Goal: Task Accomplishment & Management: Manage account settings

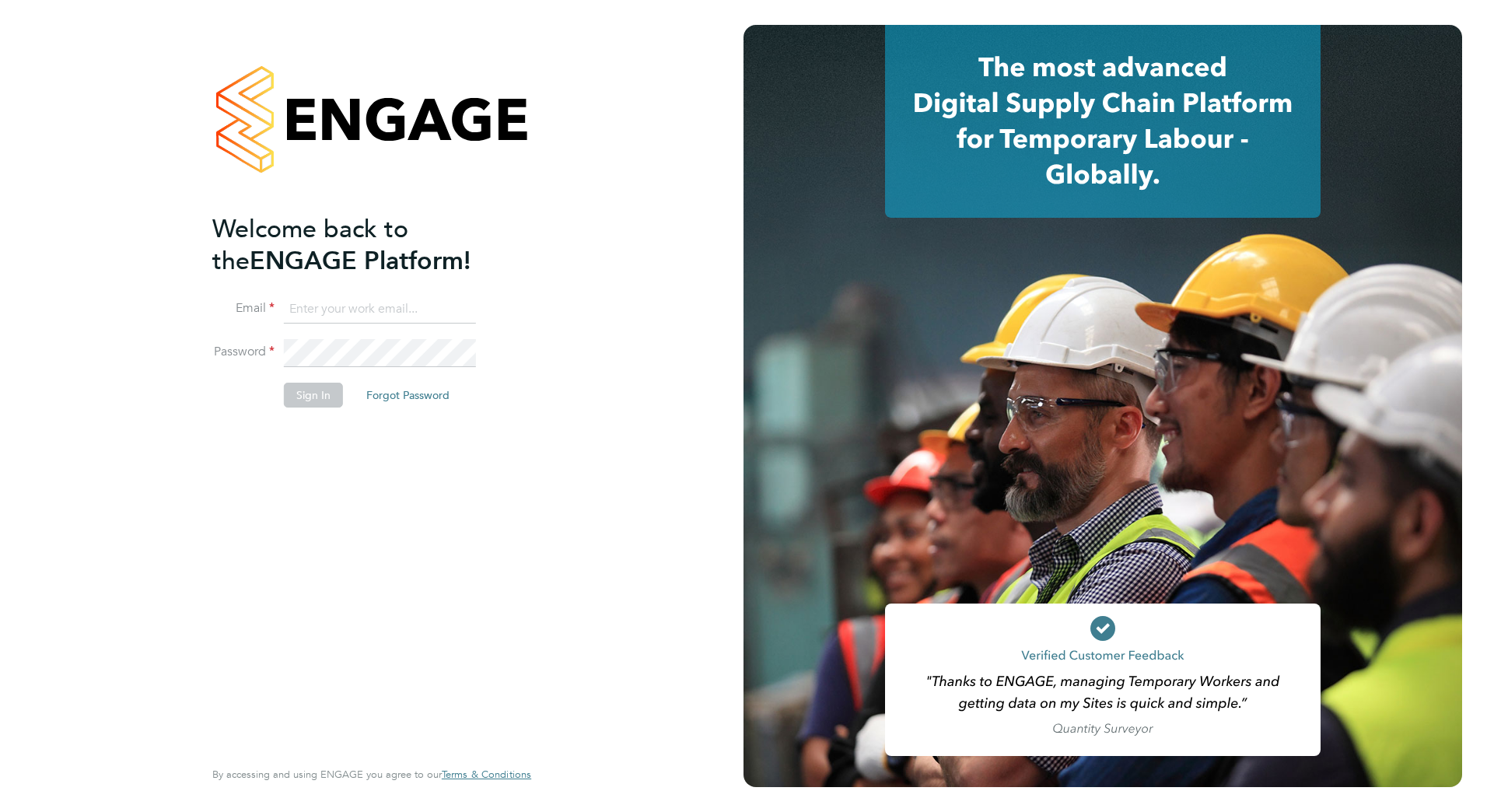
type input "[PERSON_NAME][EMAIL_ADDRESS][PERSON_NAME][DOMAIN_NAME]"
click at [302, 396] on button "Sign In" at bounding box center [314, 396] width 59 height 25
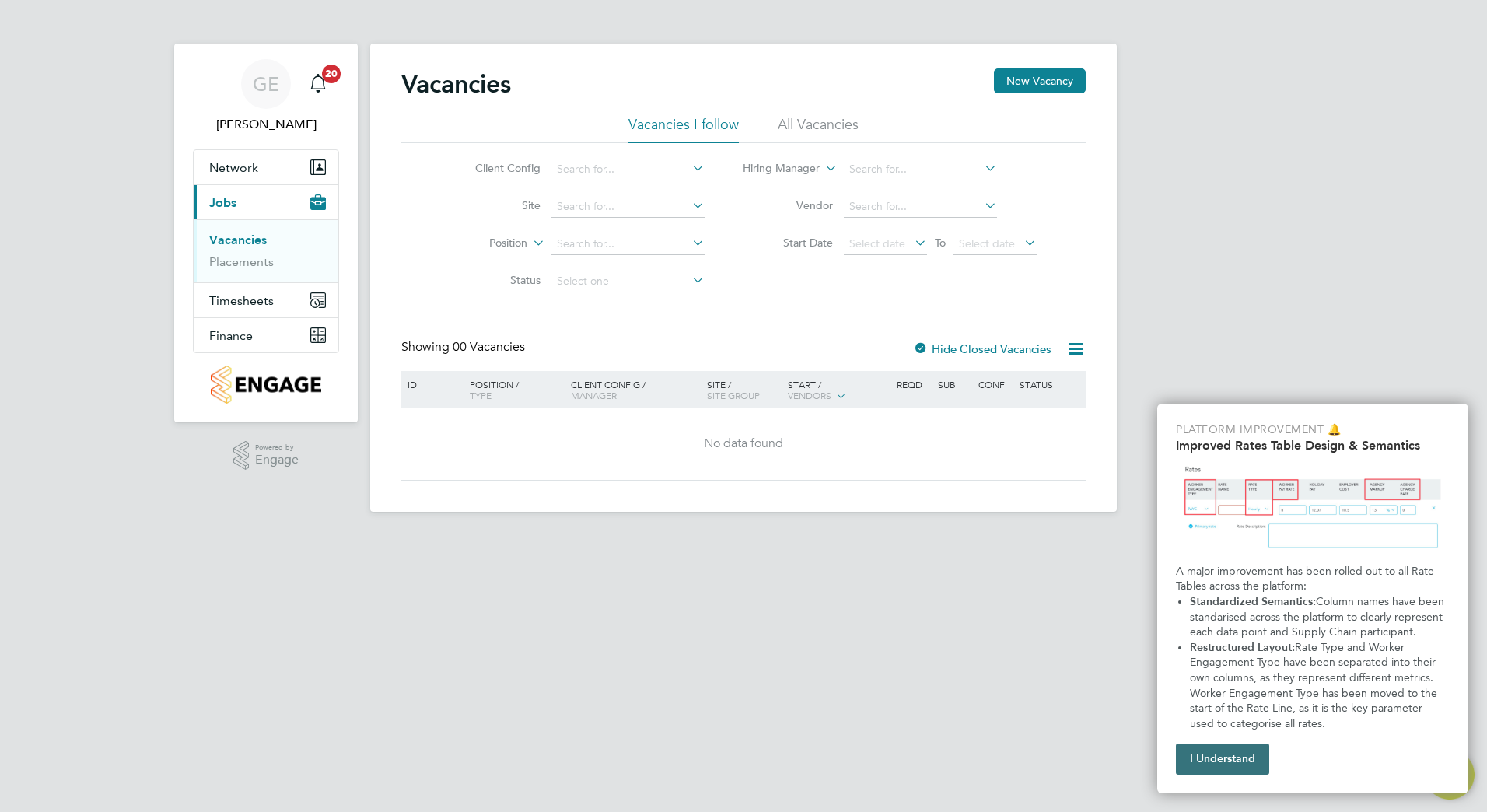
click at [1239, 772] on button "I Understand" at bounding box center [1223, 759] width 94 height 32
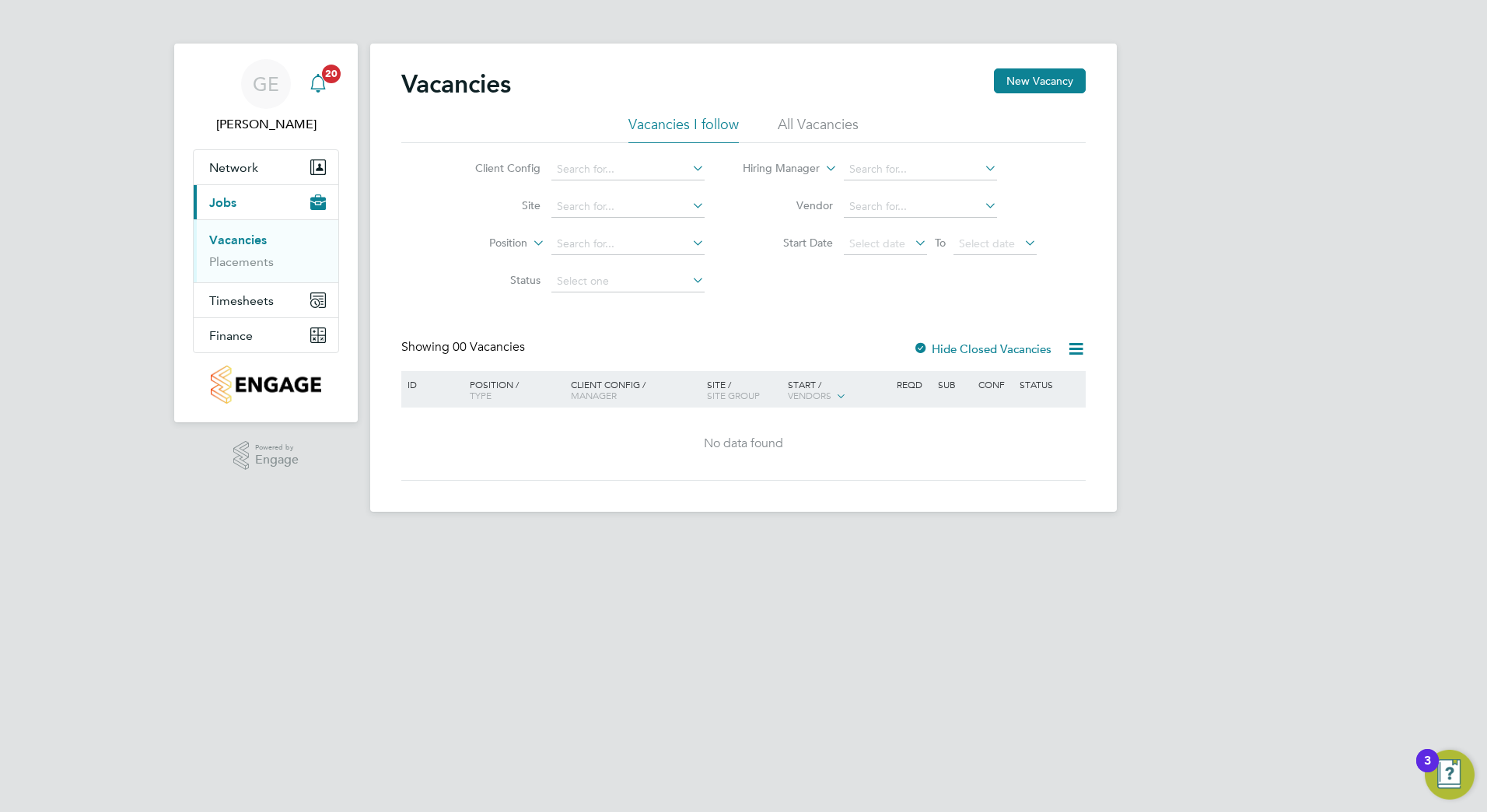
click at [321, 82] on icon "Main navigation" at bounding box center [318, 83] width 19 height 19
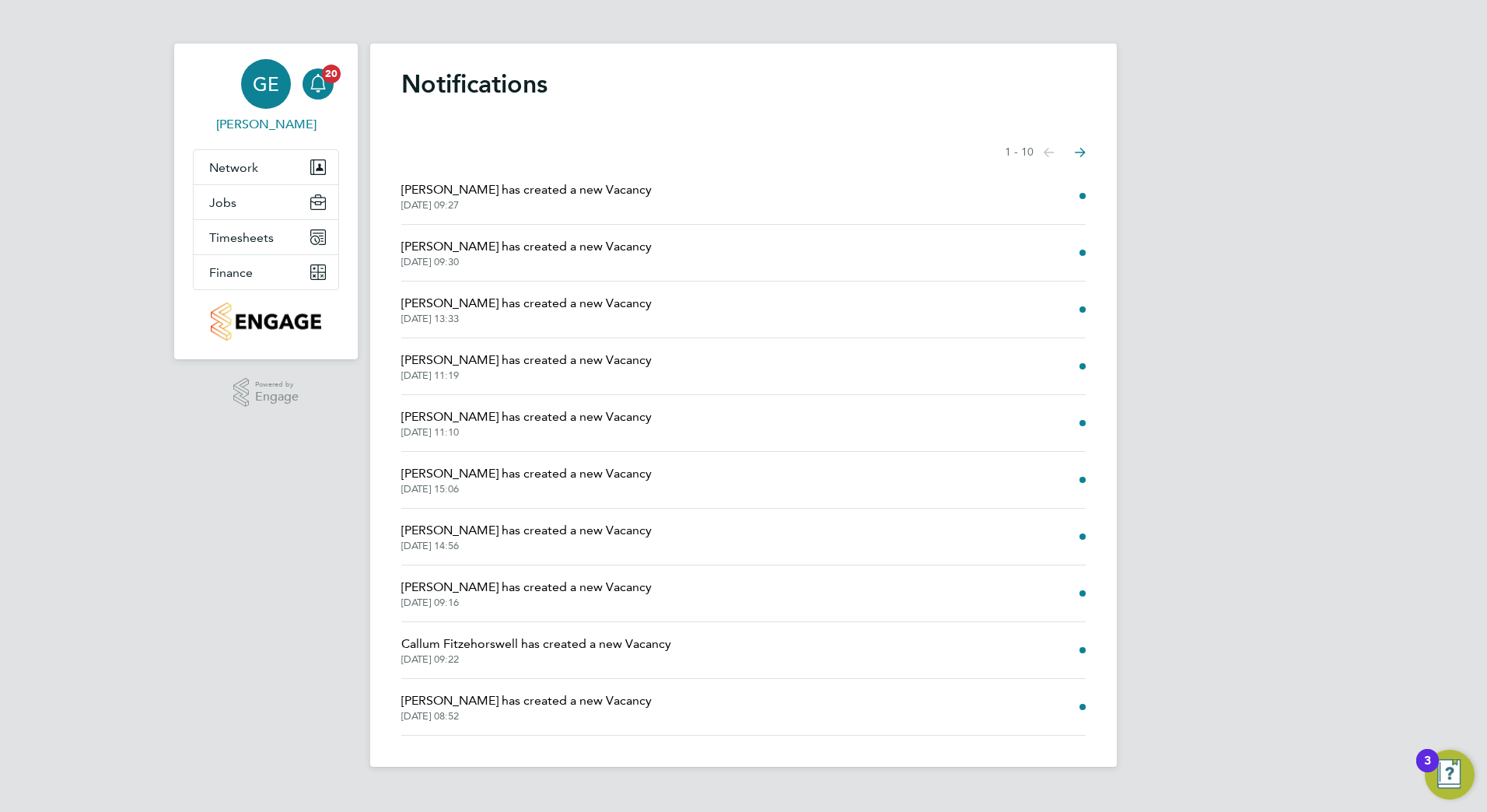
click at [270, 87] on span "GE" at bounding box center [265, 84] width 26 height 20
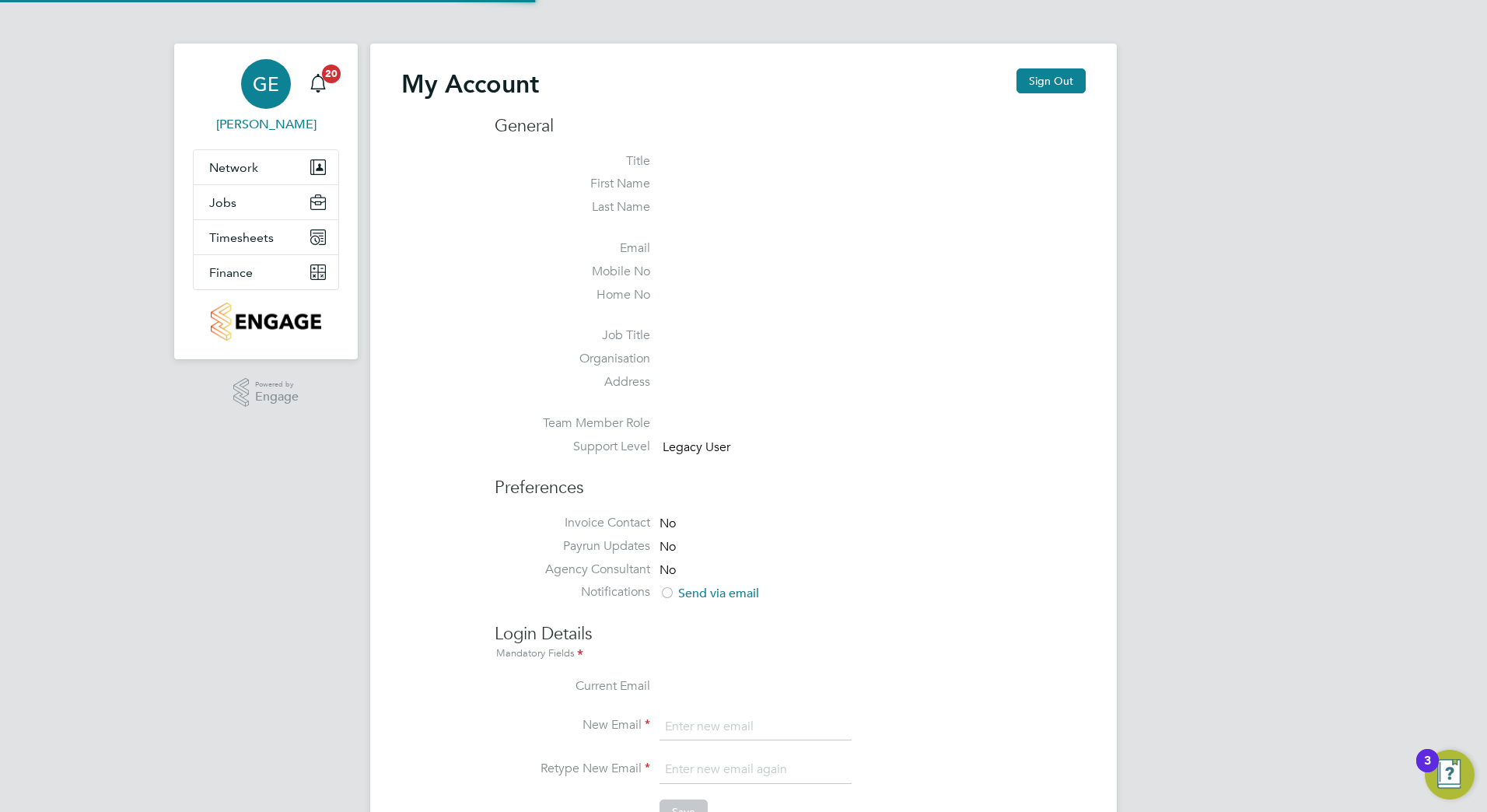
type input "[PERSON_NAME][EMAIL_ADDRESS][PERSON_NAME][DOMAIN_NAME]"
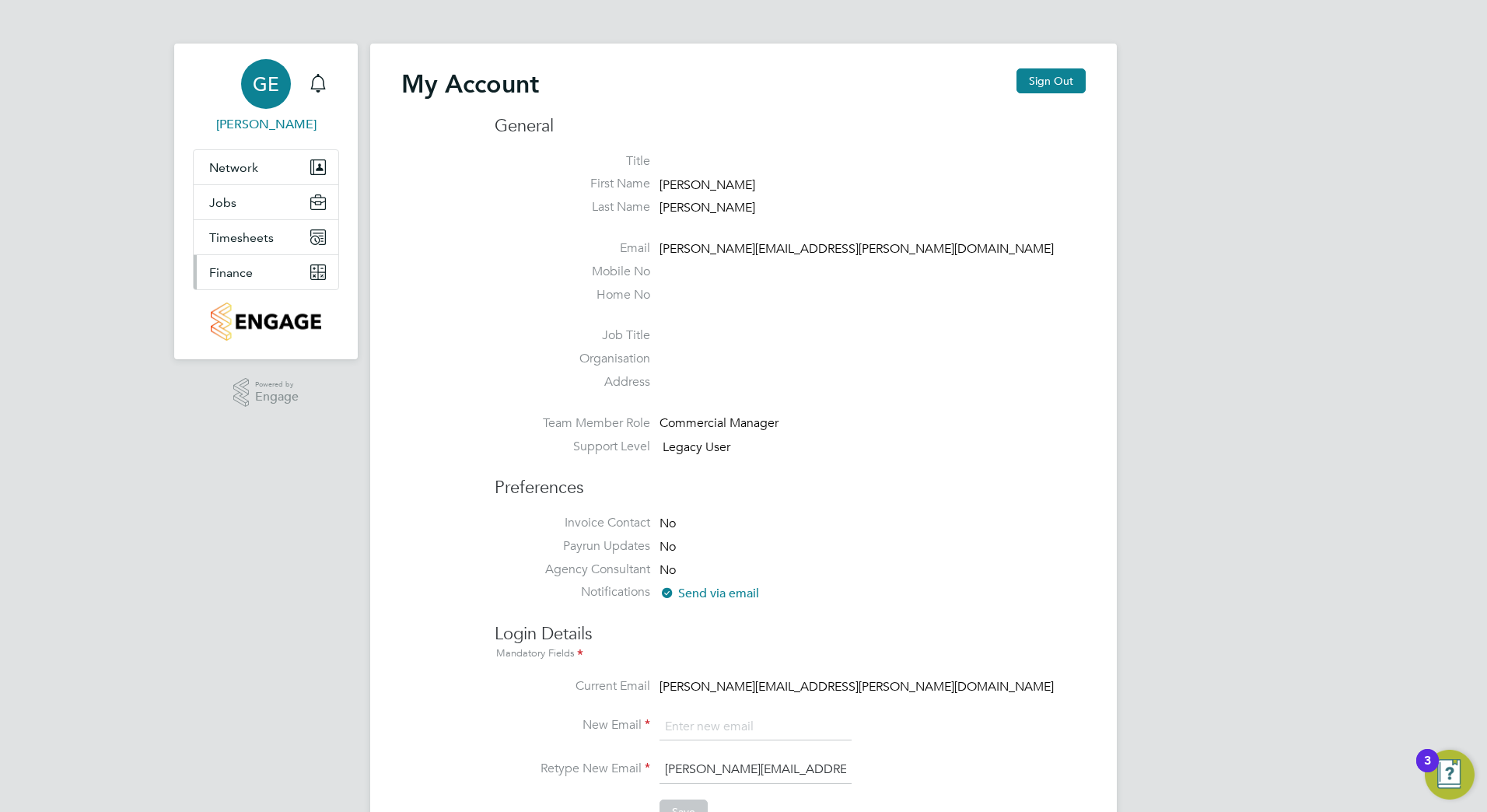
click at [255, 271] on button "Finance" at bounding box center [266, 272] width 145 height 34
click at [280, 233] on button "Timesheets" at bounding box center [266, 237] width 145 height 34
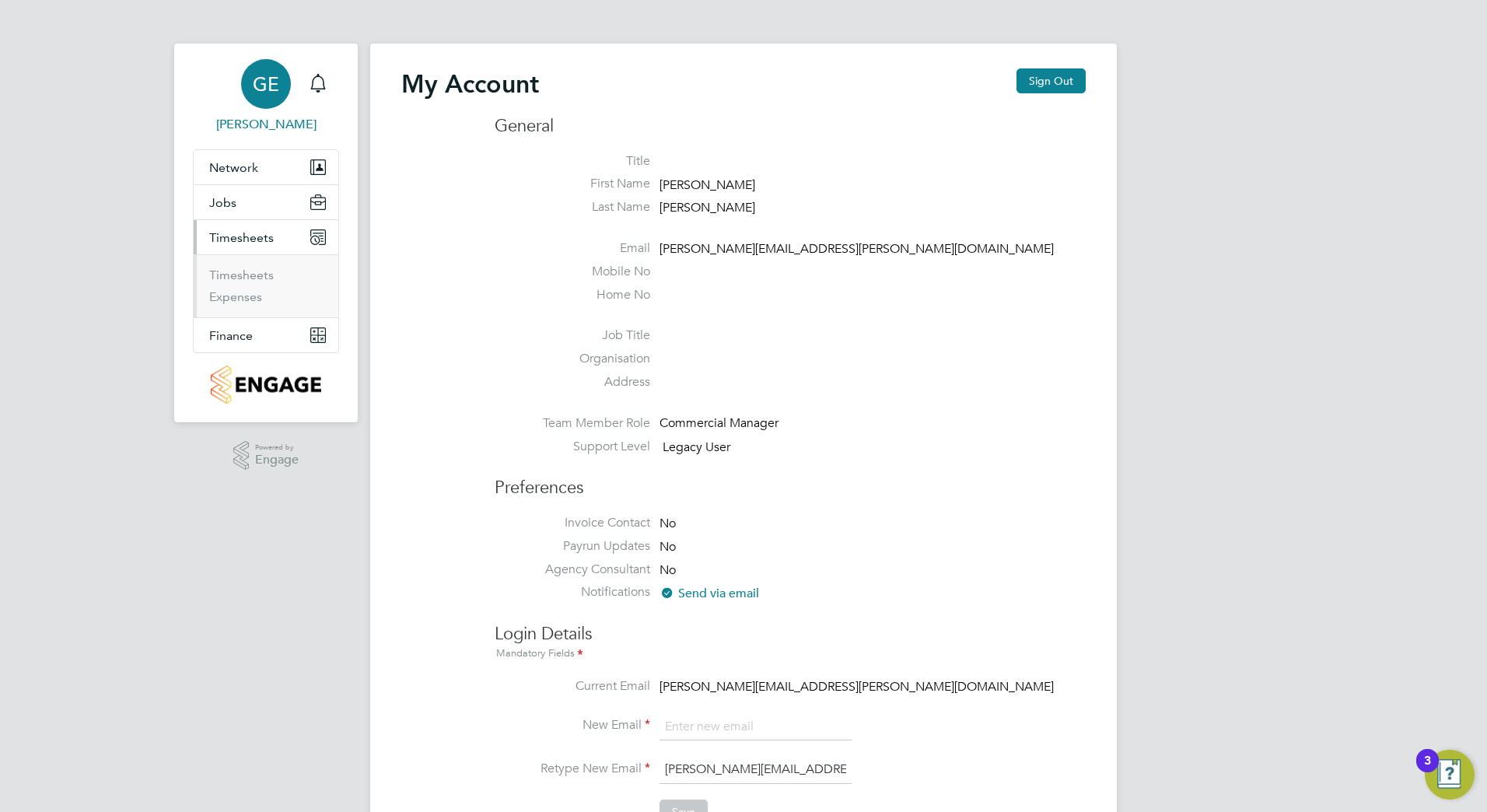
click at [274, 86] on span "GE" at bounding box center [265, 84] width 26 height 20
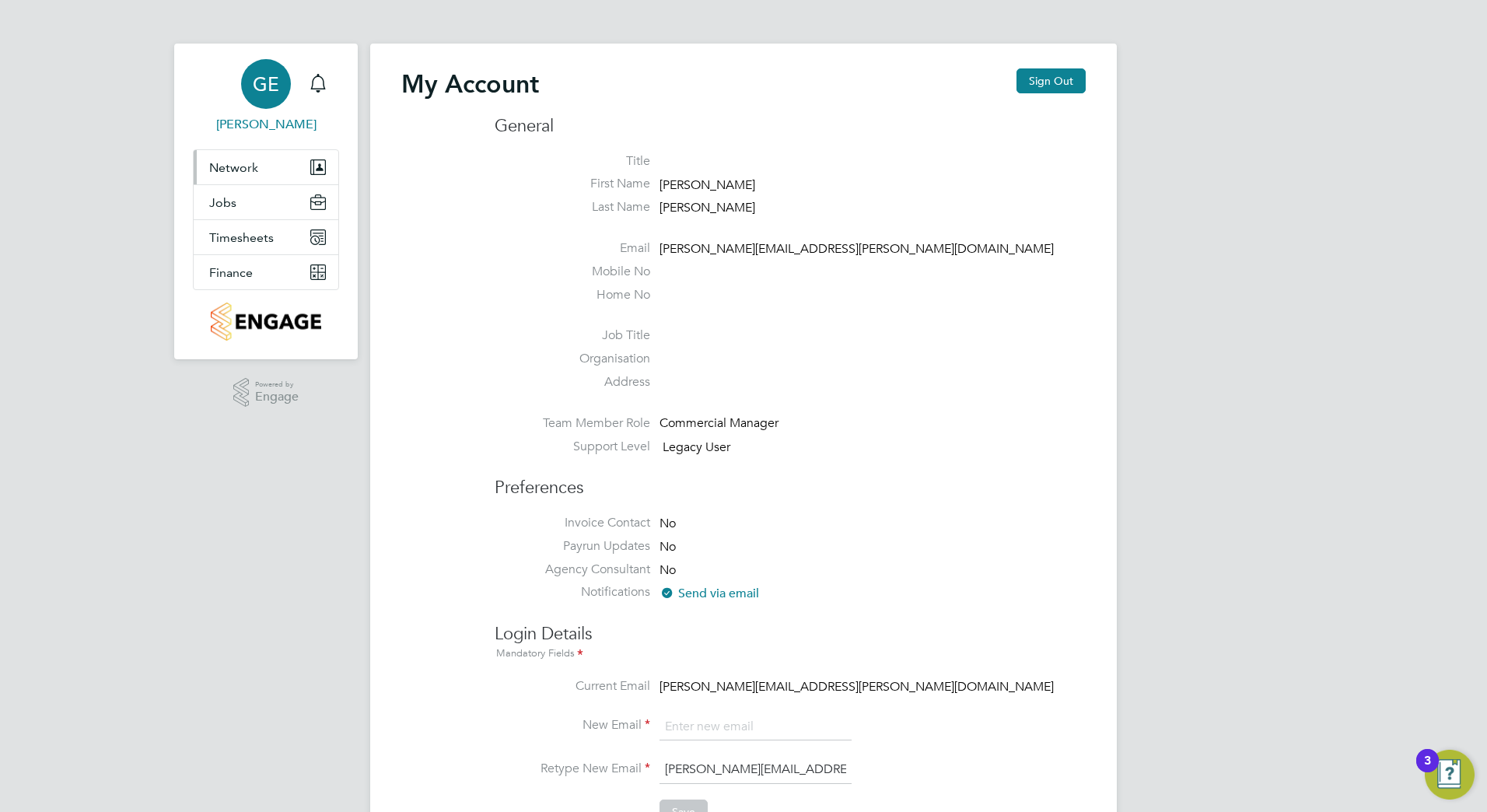
click at [246, 169] on span "Network" at bounding box center [233, 168] width 49 height 14
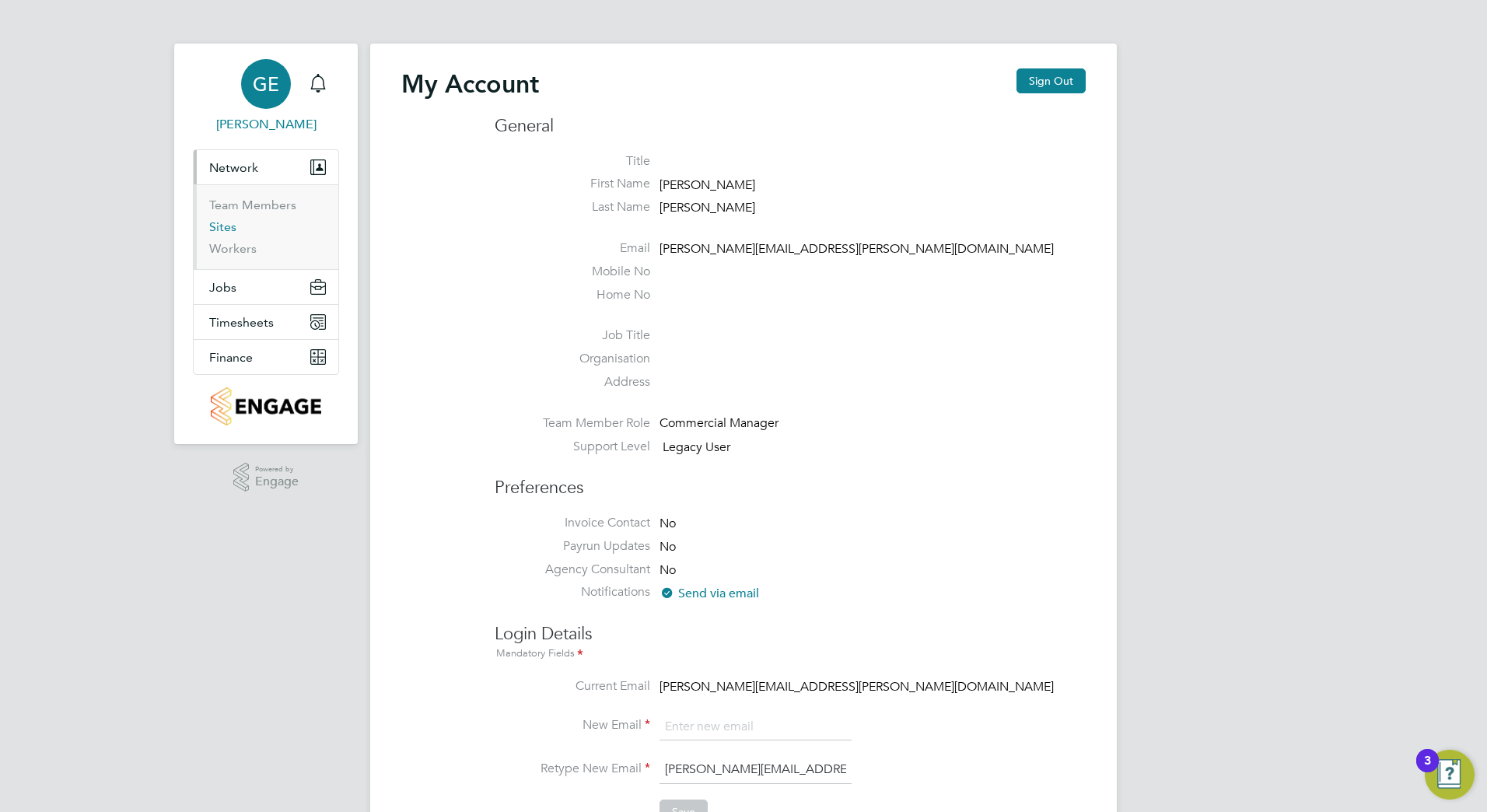
click at [224, 228] on link "Sites" at bounding box center [223, 226] width 27 height 14
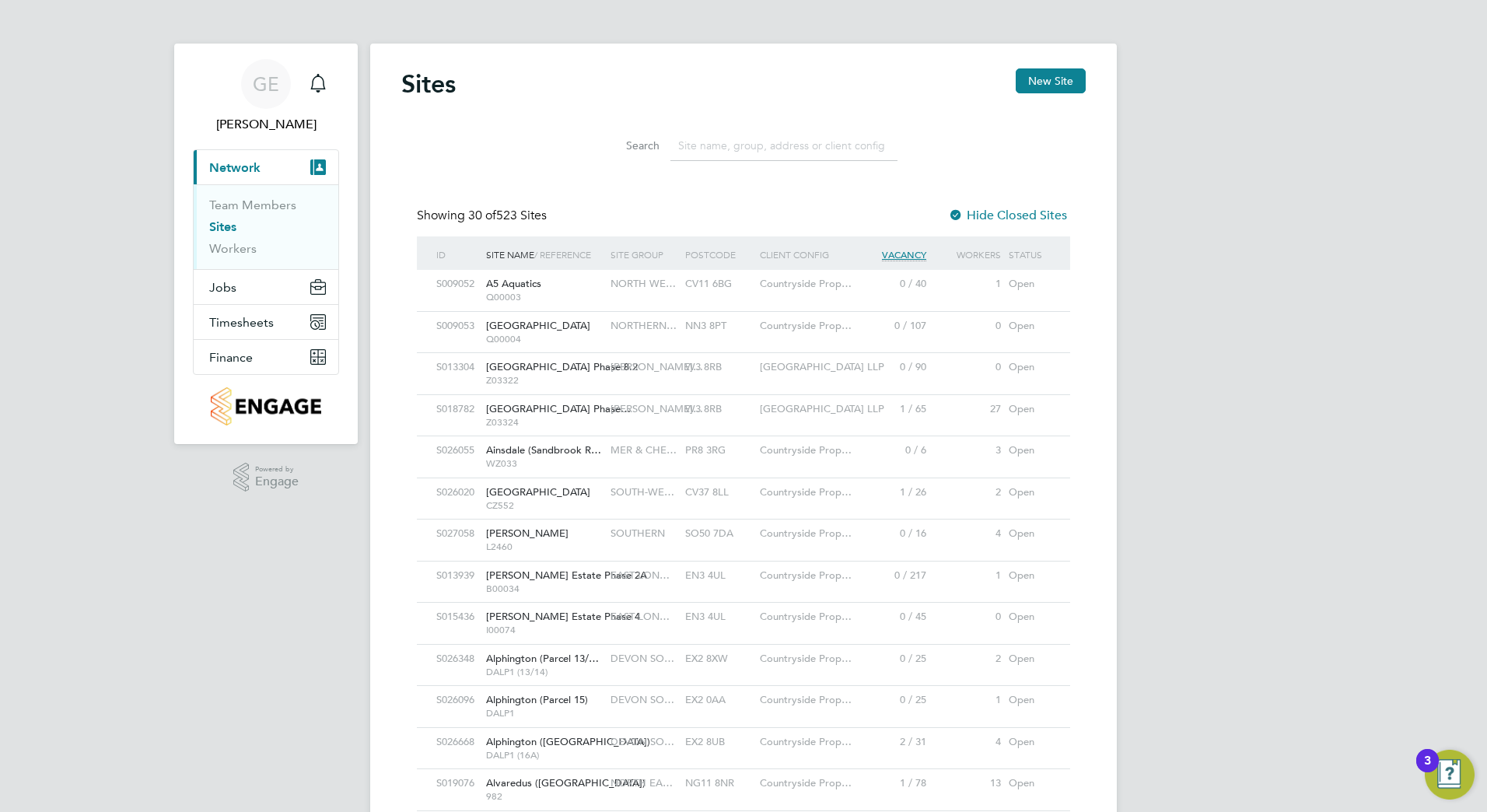
click at [710, 146] on input at bounding box center [784, 146] width 227 height 31
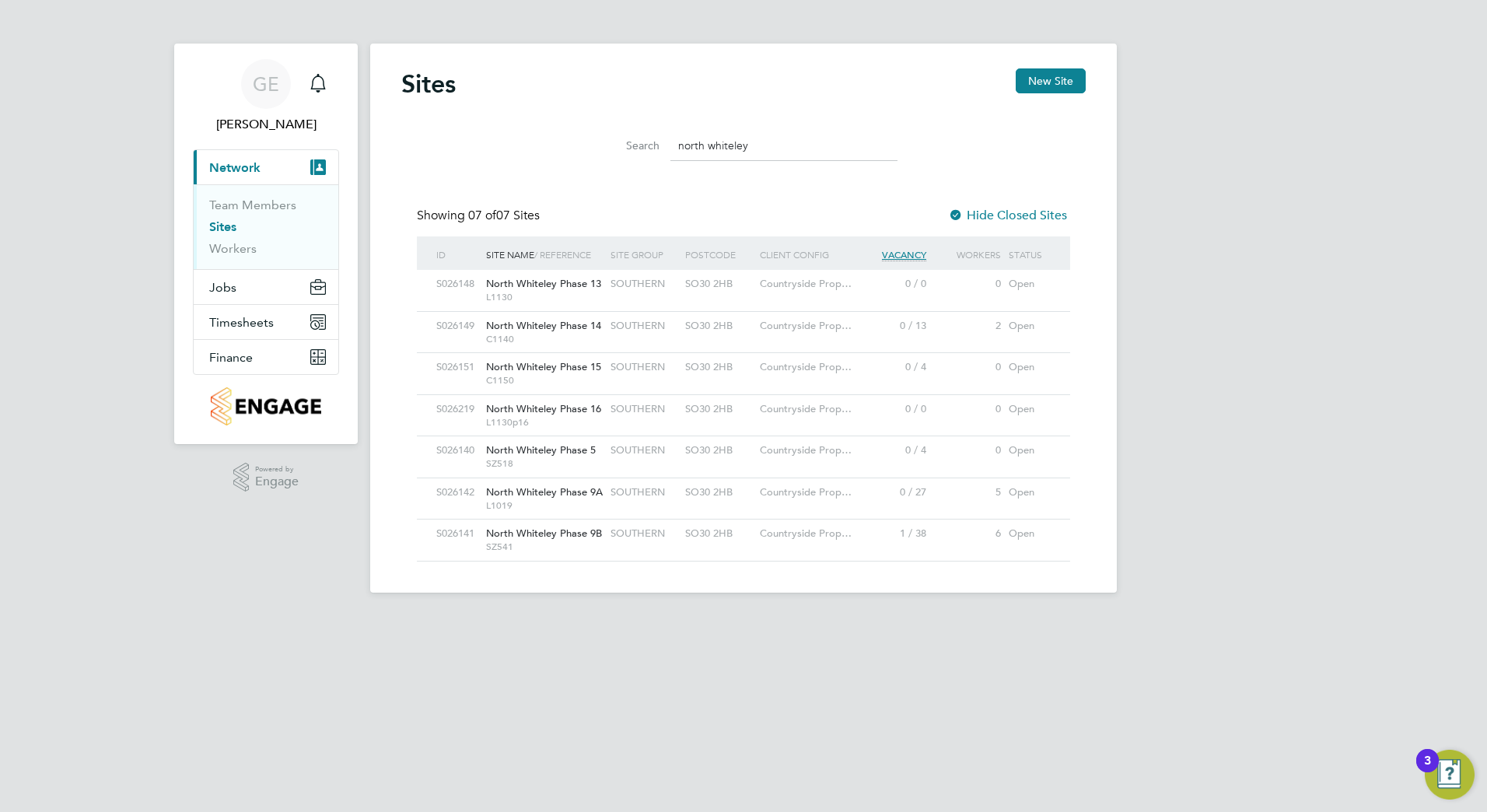
type input "north whiteley"
click at [587, 488] on span "North Whiteley Phase 9A" at bounding box center [543, 492] width 116 height 14
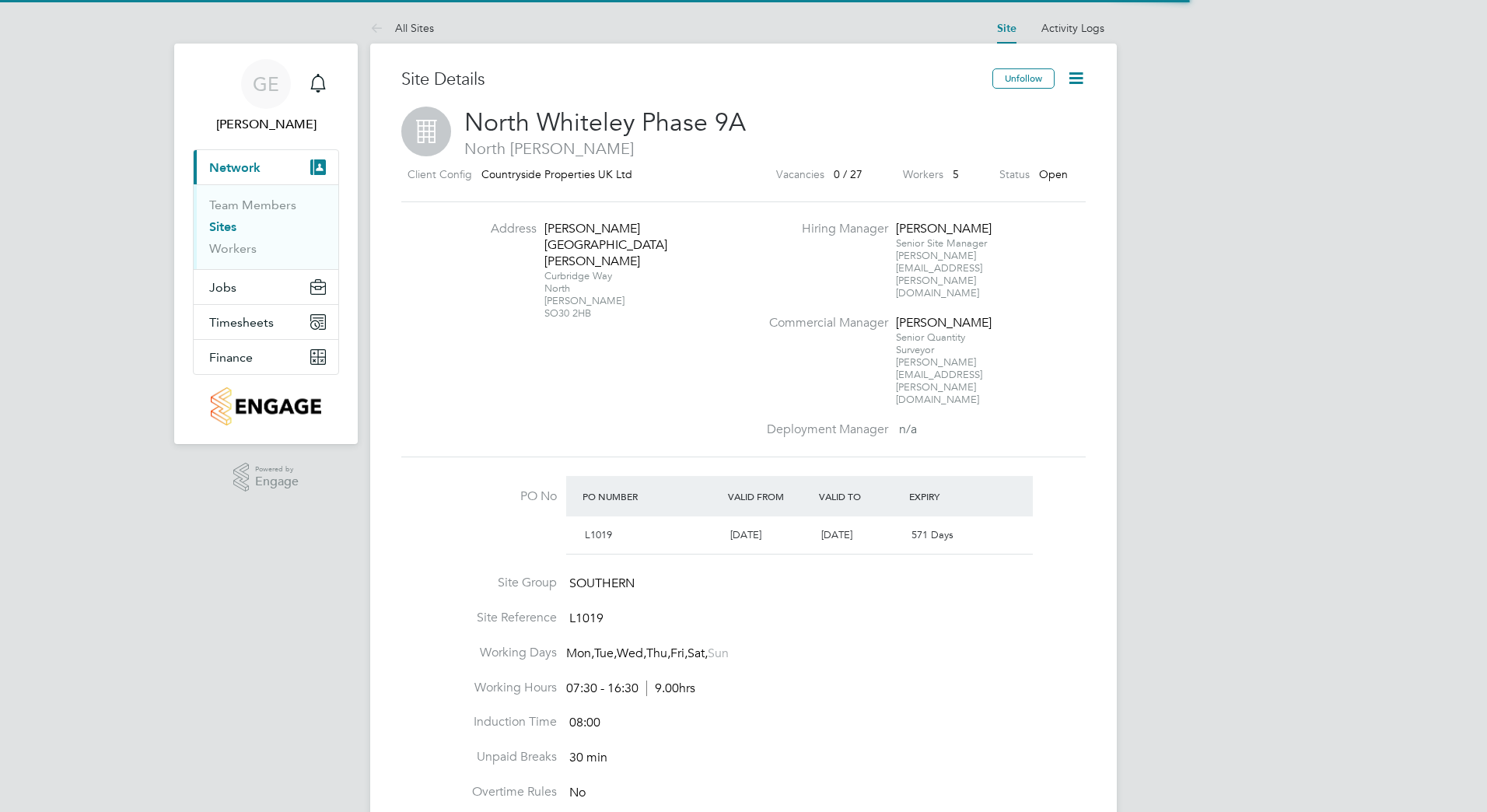
scroll to position [26, 146]
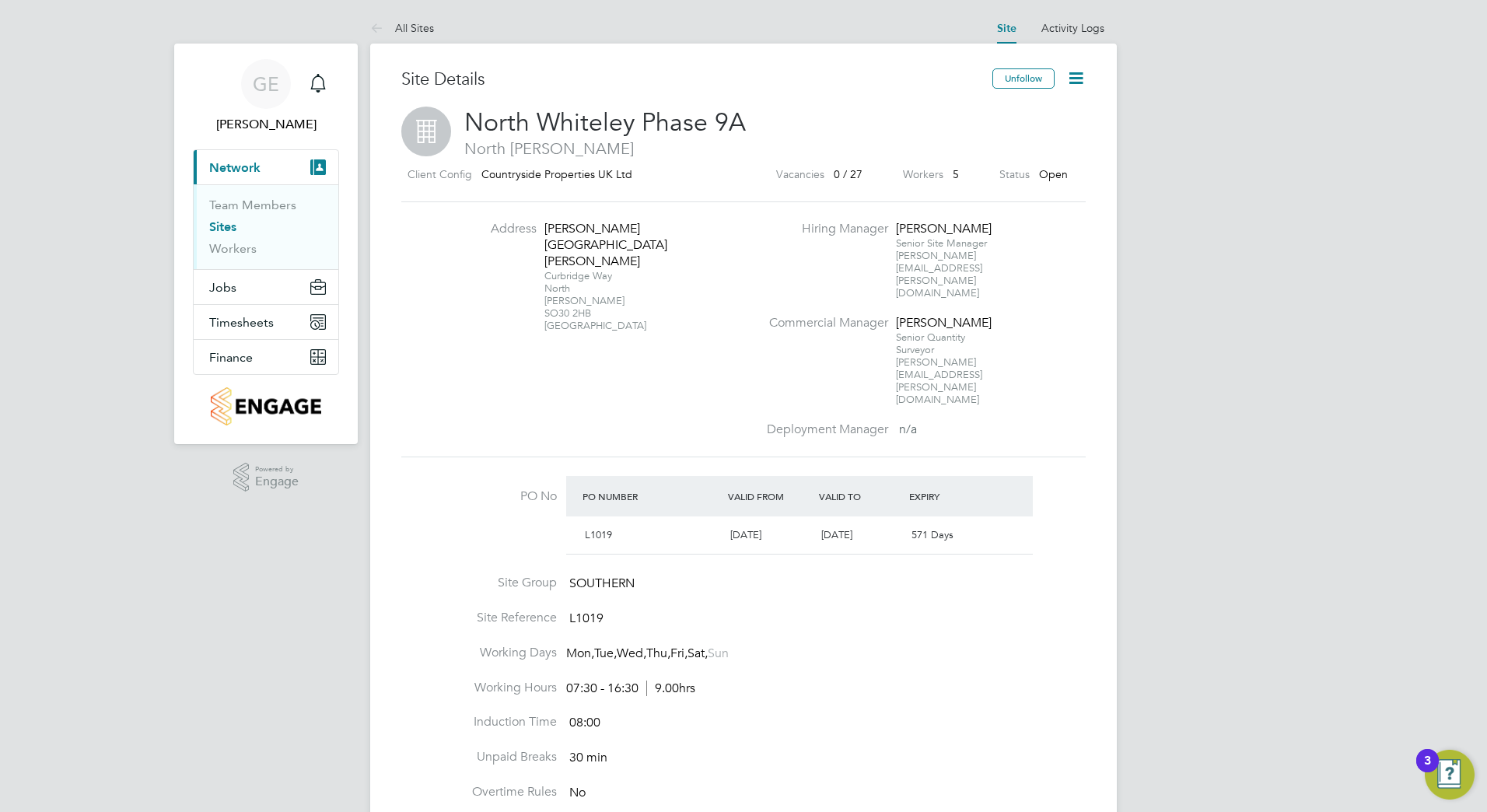
click at [934, 315] on div "[PERSON_NAME]" at bounding box center [944, 324] width 97 height 16
click at [1081, 78] on icon at bounding box center [1076, 78] width 20 height 20
click at [1031, 141] on li "Edit Site e" at bounding box center [1039, 137] width 88 height 22
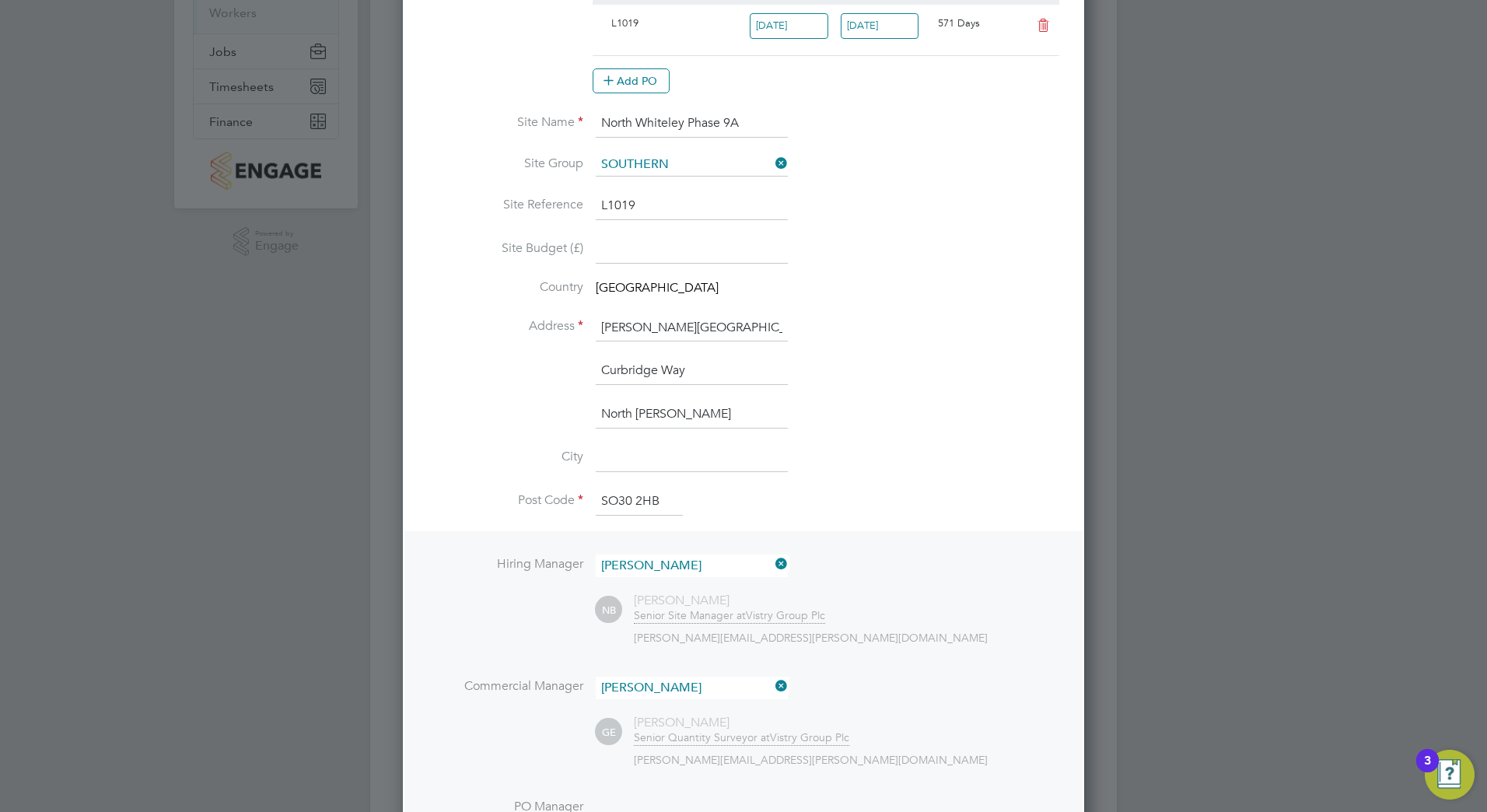
scroll to position [311, 0]
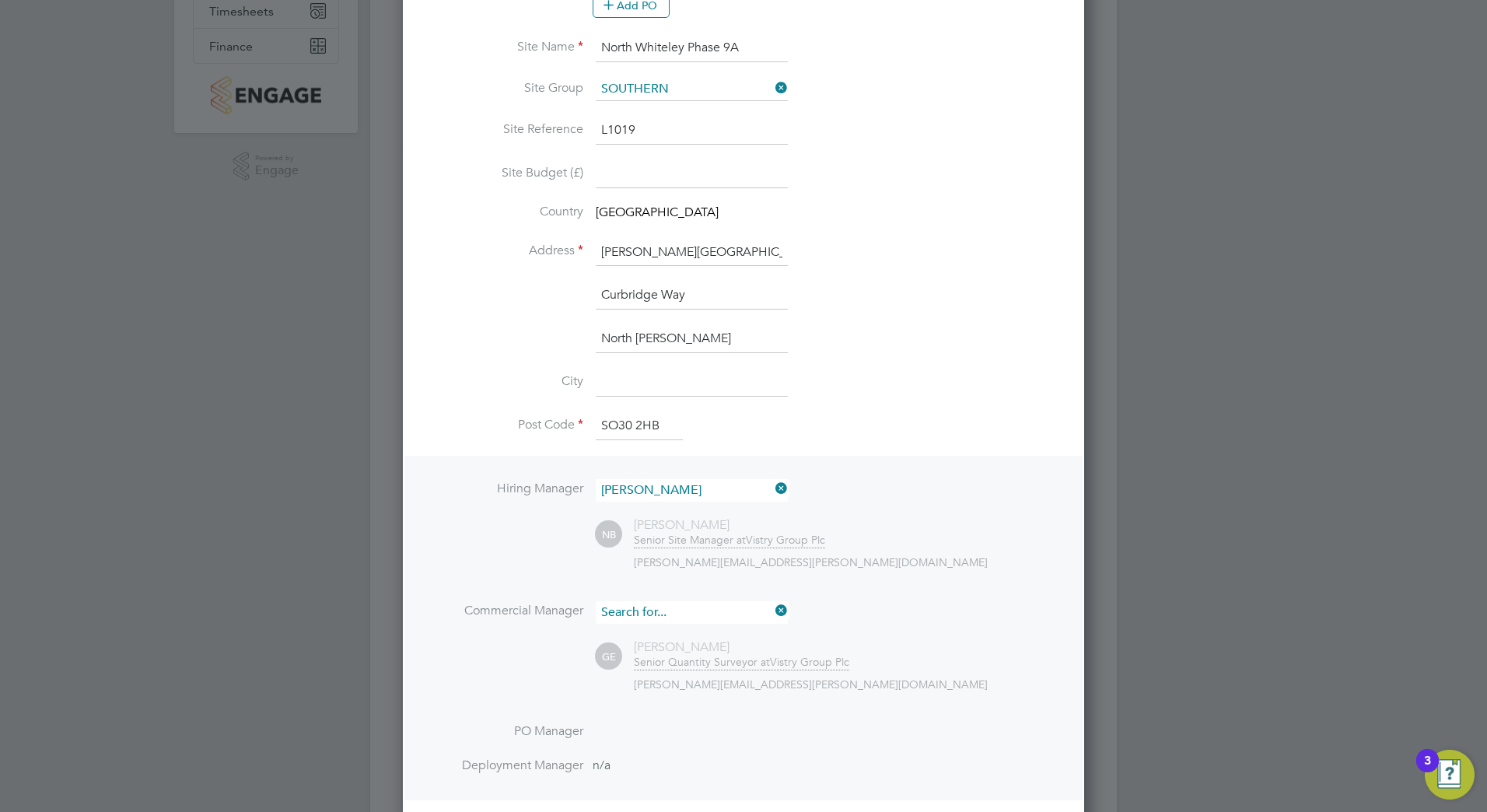
click at [713, 613] on input at bounding box center [691, 612] width 192 height 23
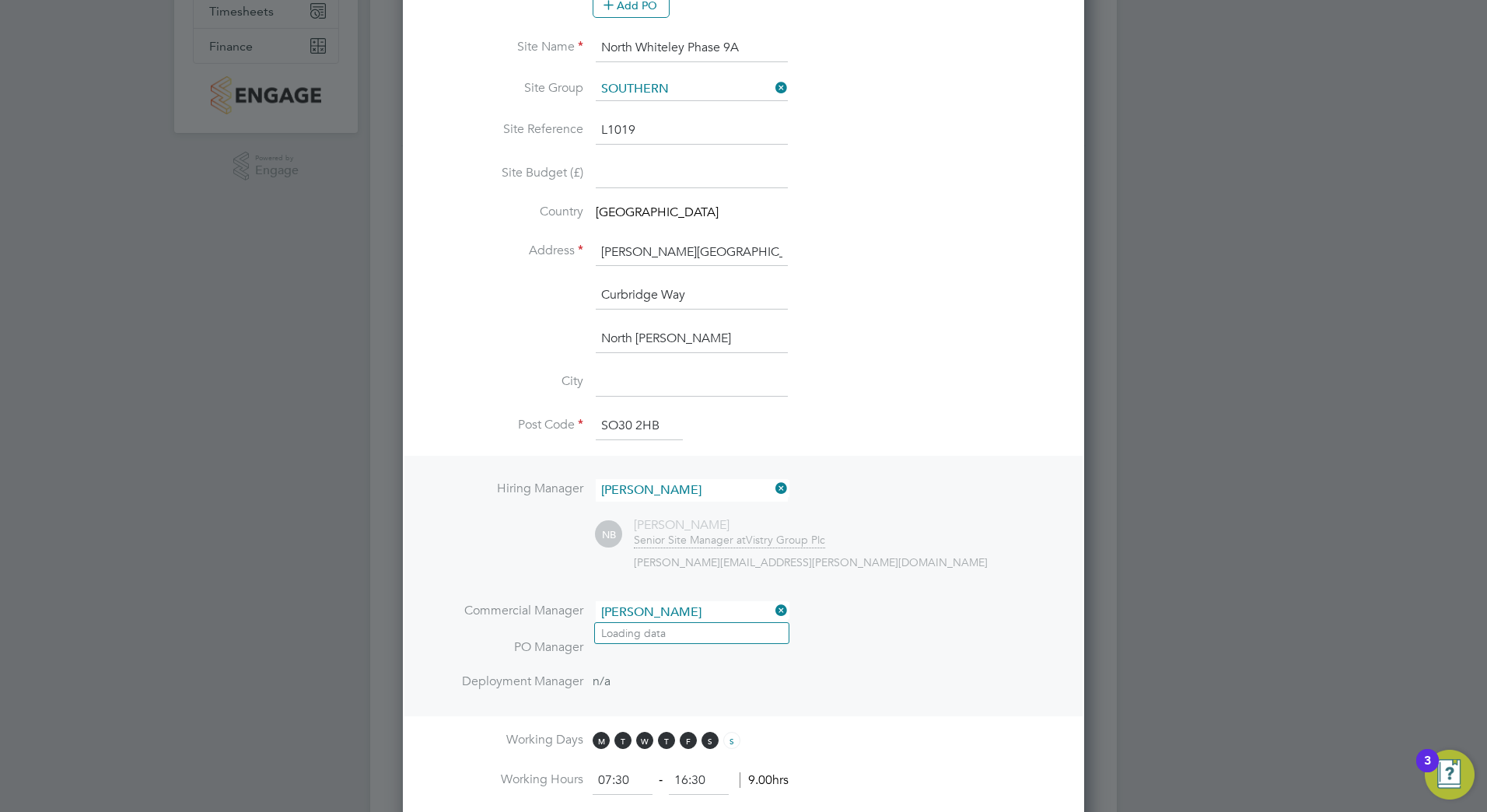
type input "[PERSON_NAME]"
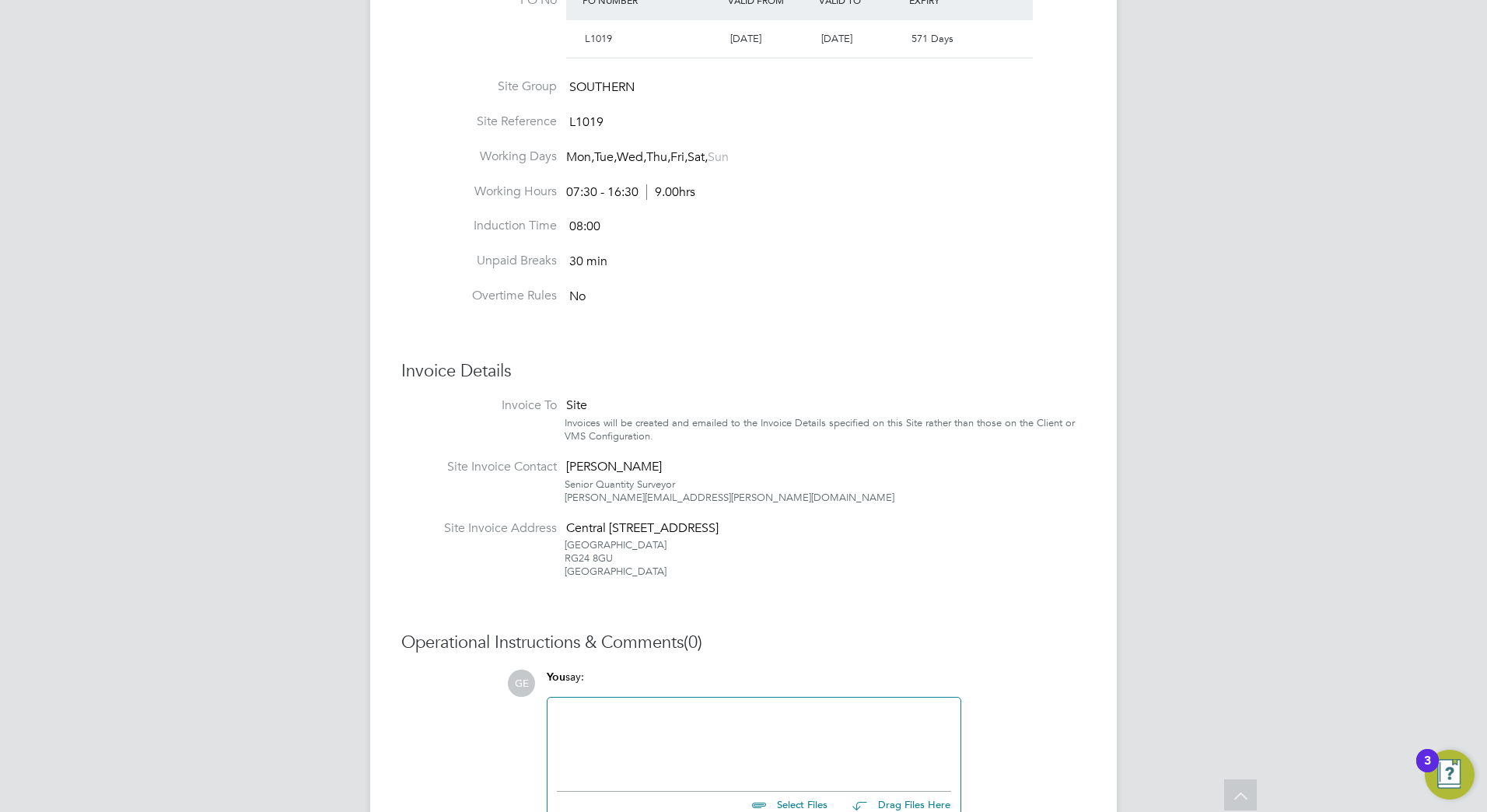
scroll to position [0, 0]
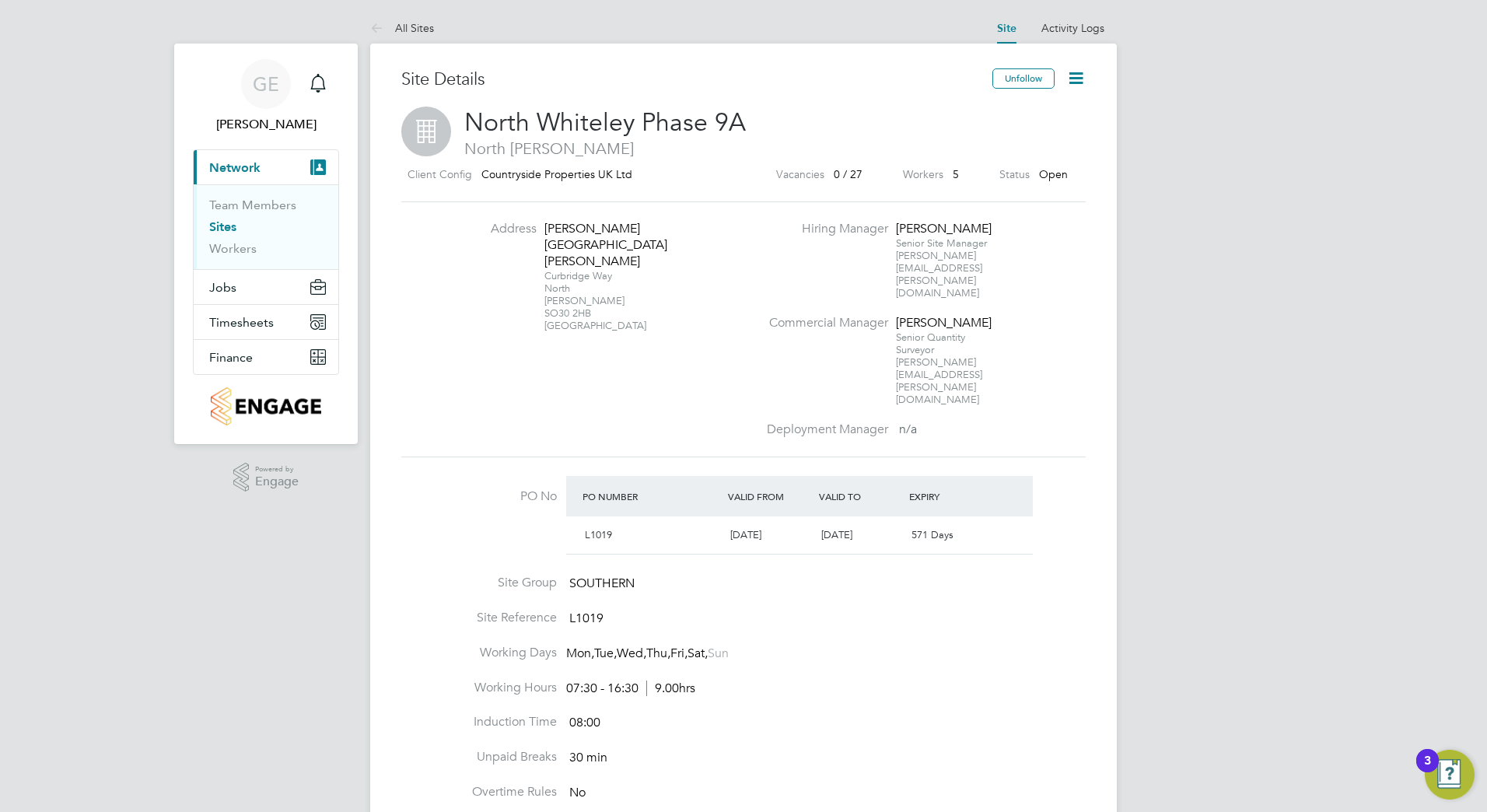
click at [1071, 87] on icon at bounding box center [1076, 78] width 20 height 20
click at [1014, 141] on li "Edit Site e" at bounding box center [1039, 137] width 88 height 22
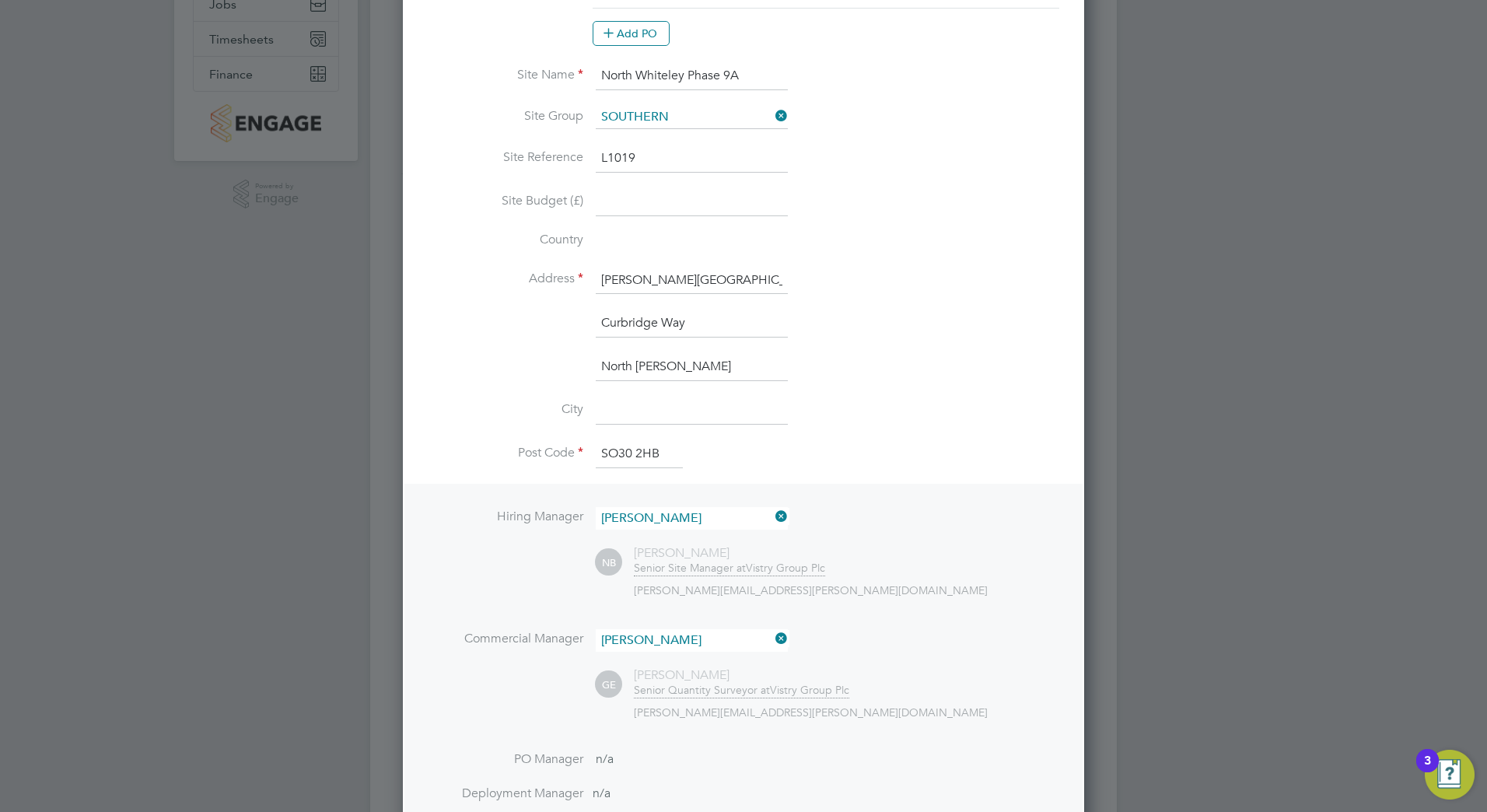
scroll to position [389, 0]
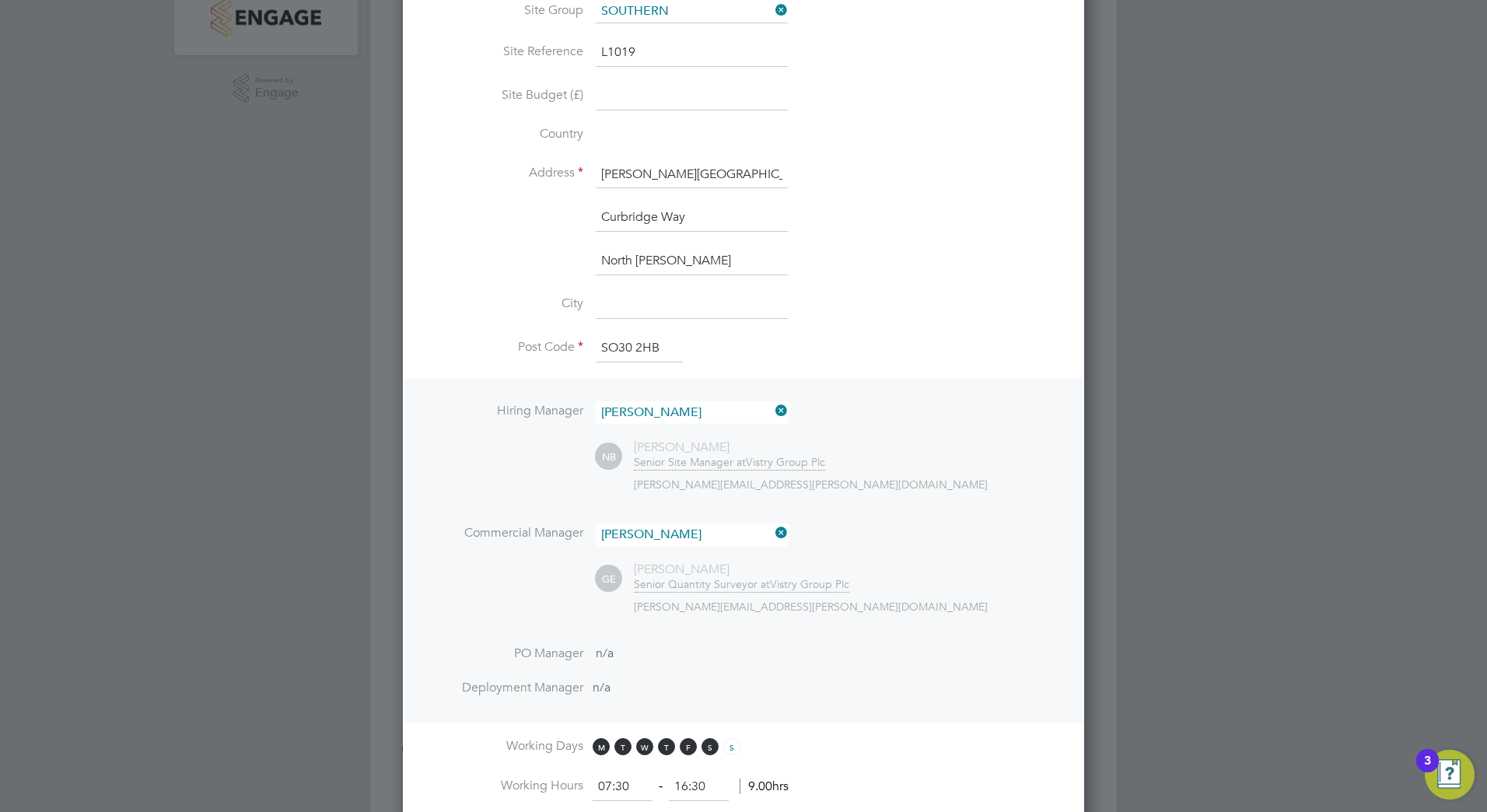
type input "[GEOGRAPHIC_DATA]"
click at [701, 536] on input at bounding box center [691, 534] width 192 height 23
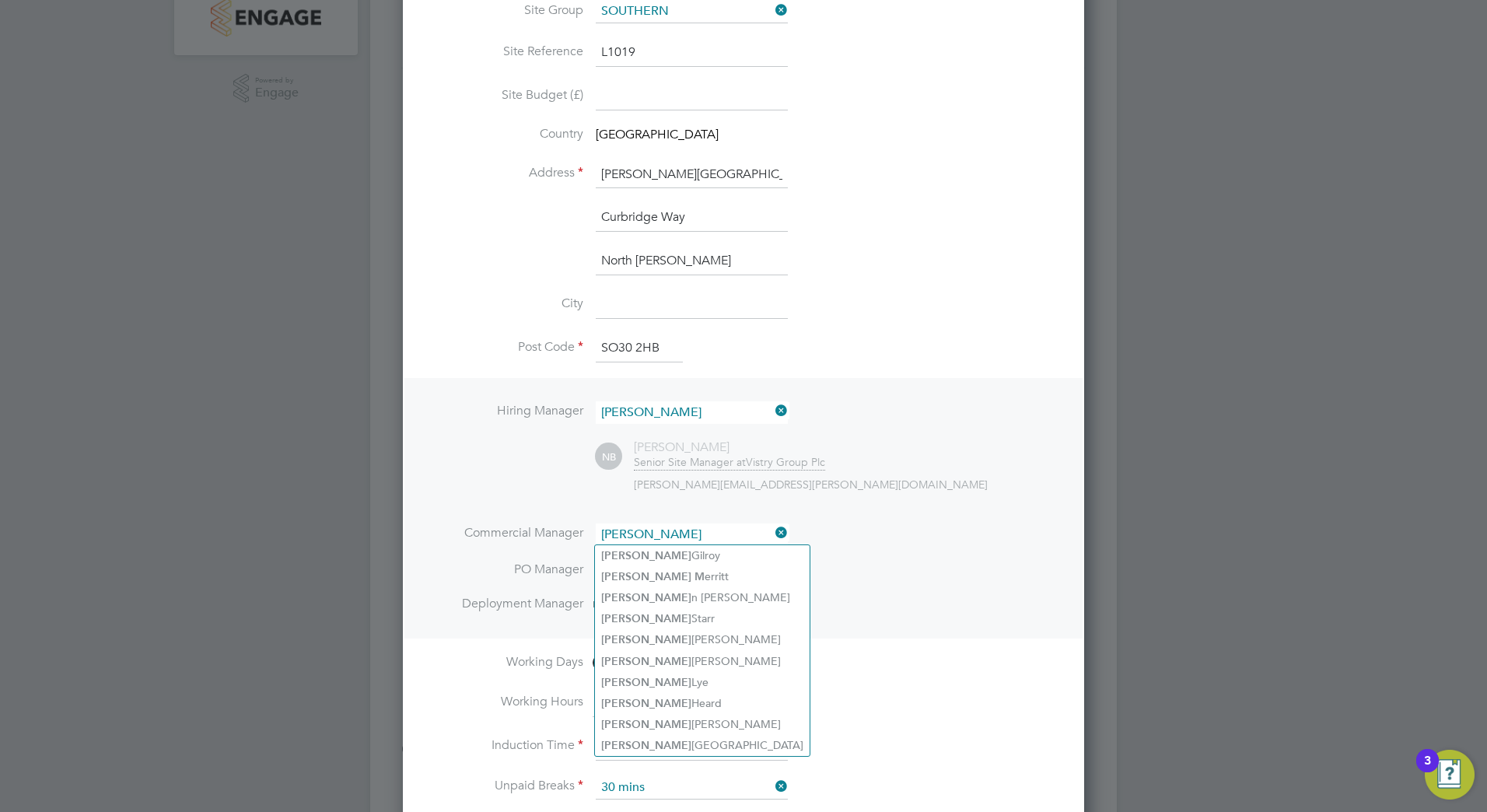
type input "[PERSON_NAME]"
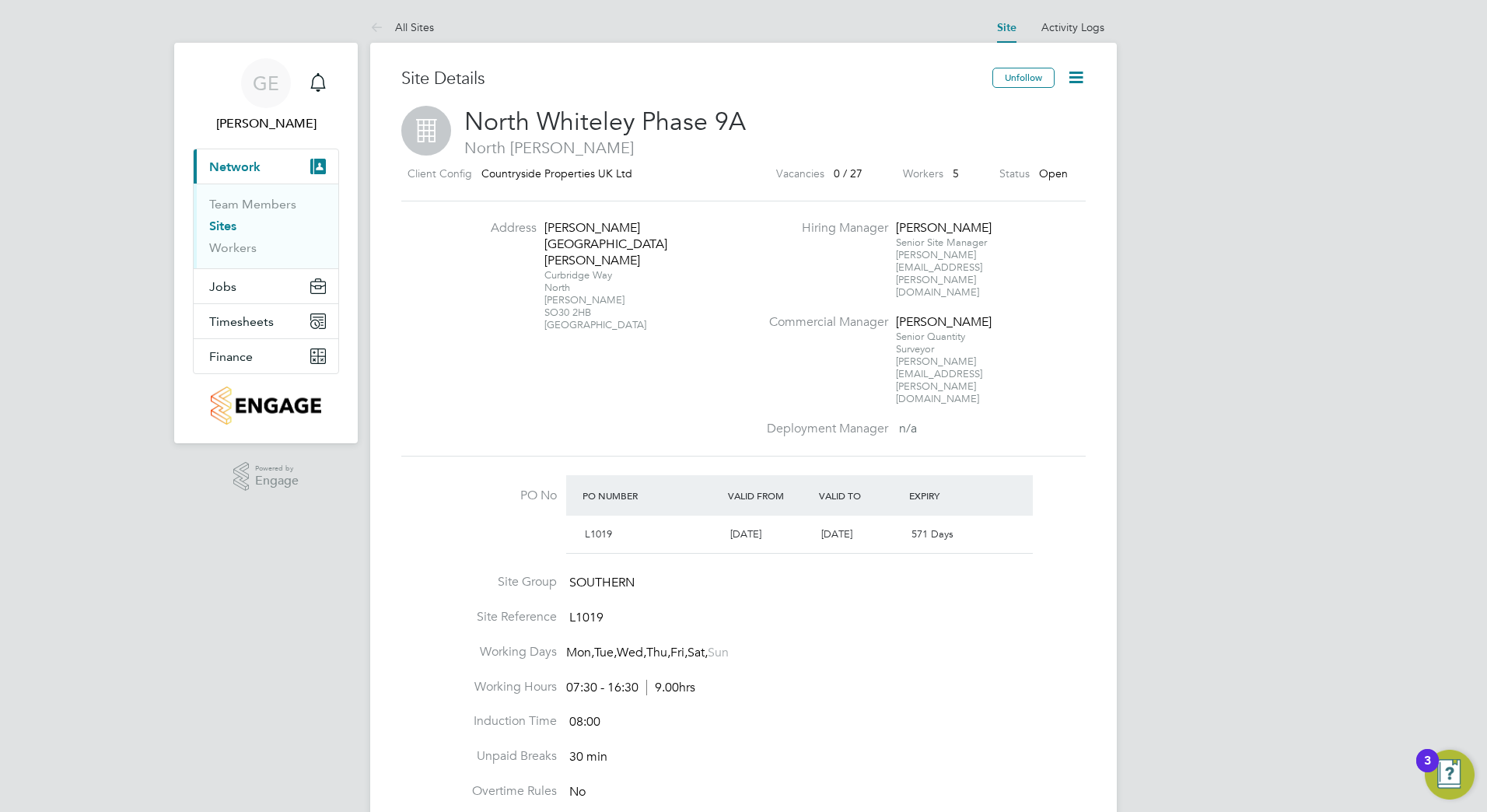
scroll to position [0, 0]
click at [233, 228] on link "Sites" at bounding box center [223, 226] width 27 height 14
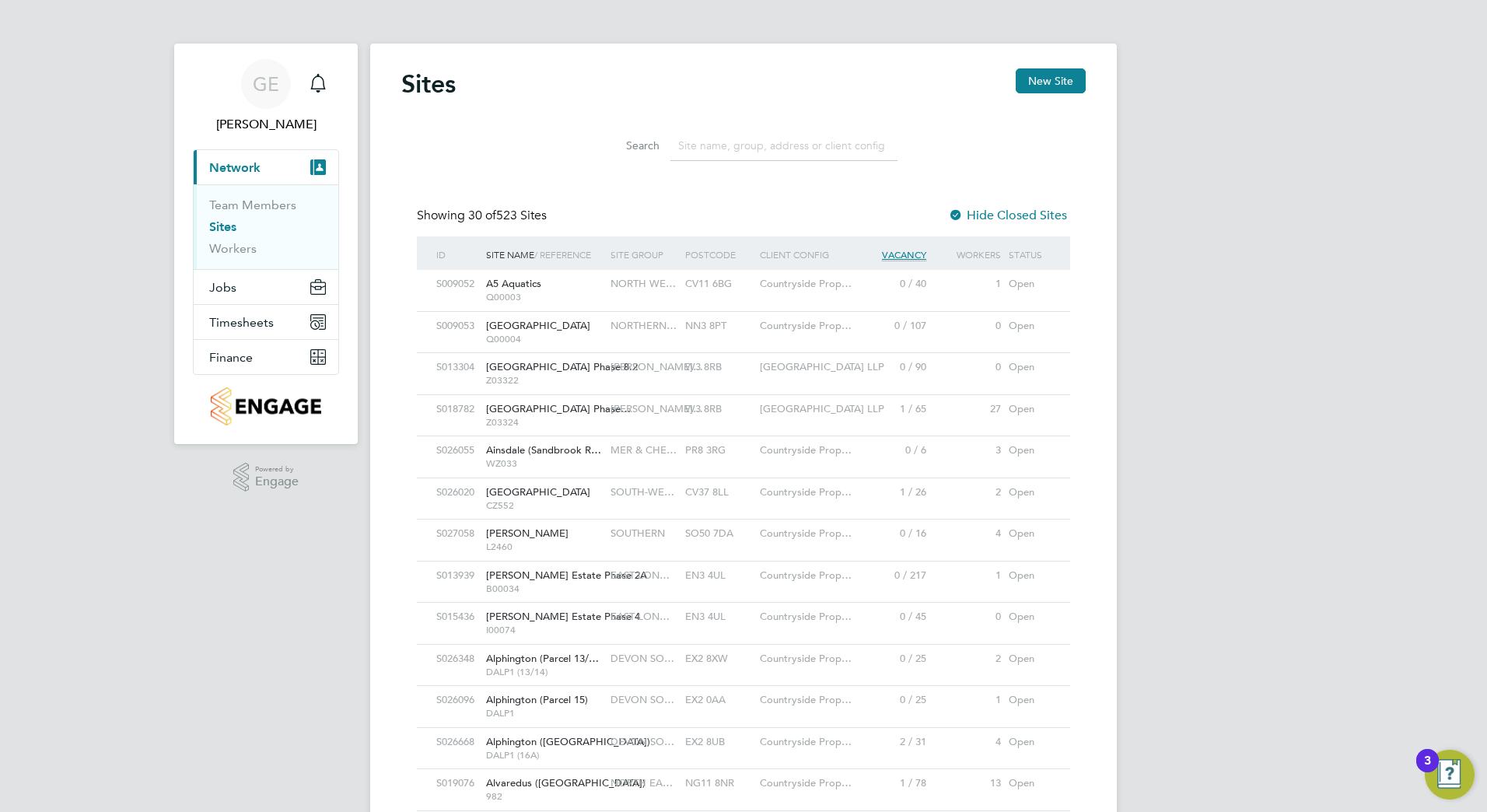
click at [707, 139] on input at bounding box center [784, 146] width 227 height 31
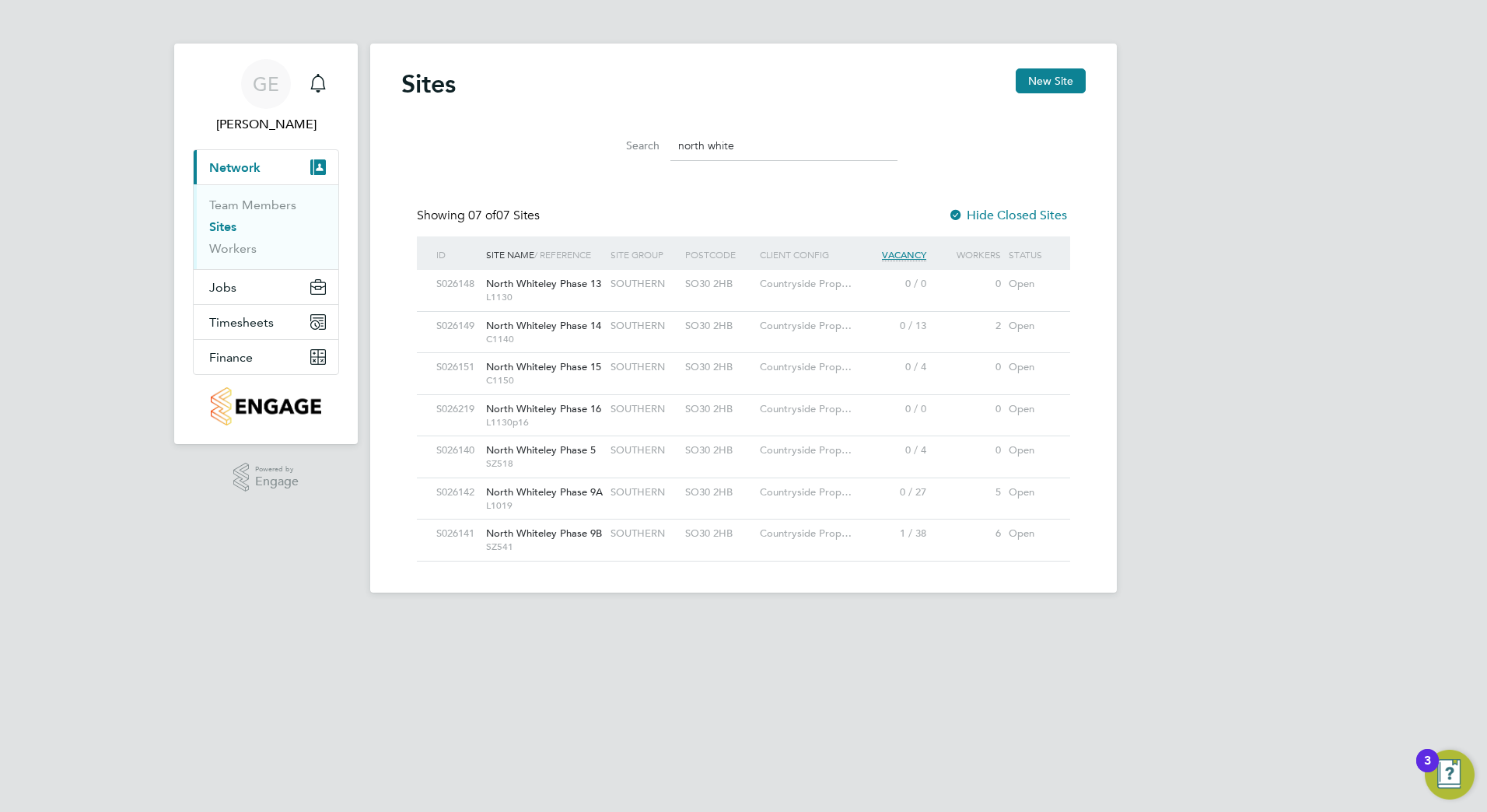
type input "north white"
click at [557, 536] on span "North Whiteley Phase 9B" at bounding box center [543, 533] width 116 height 14
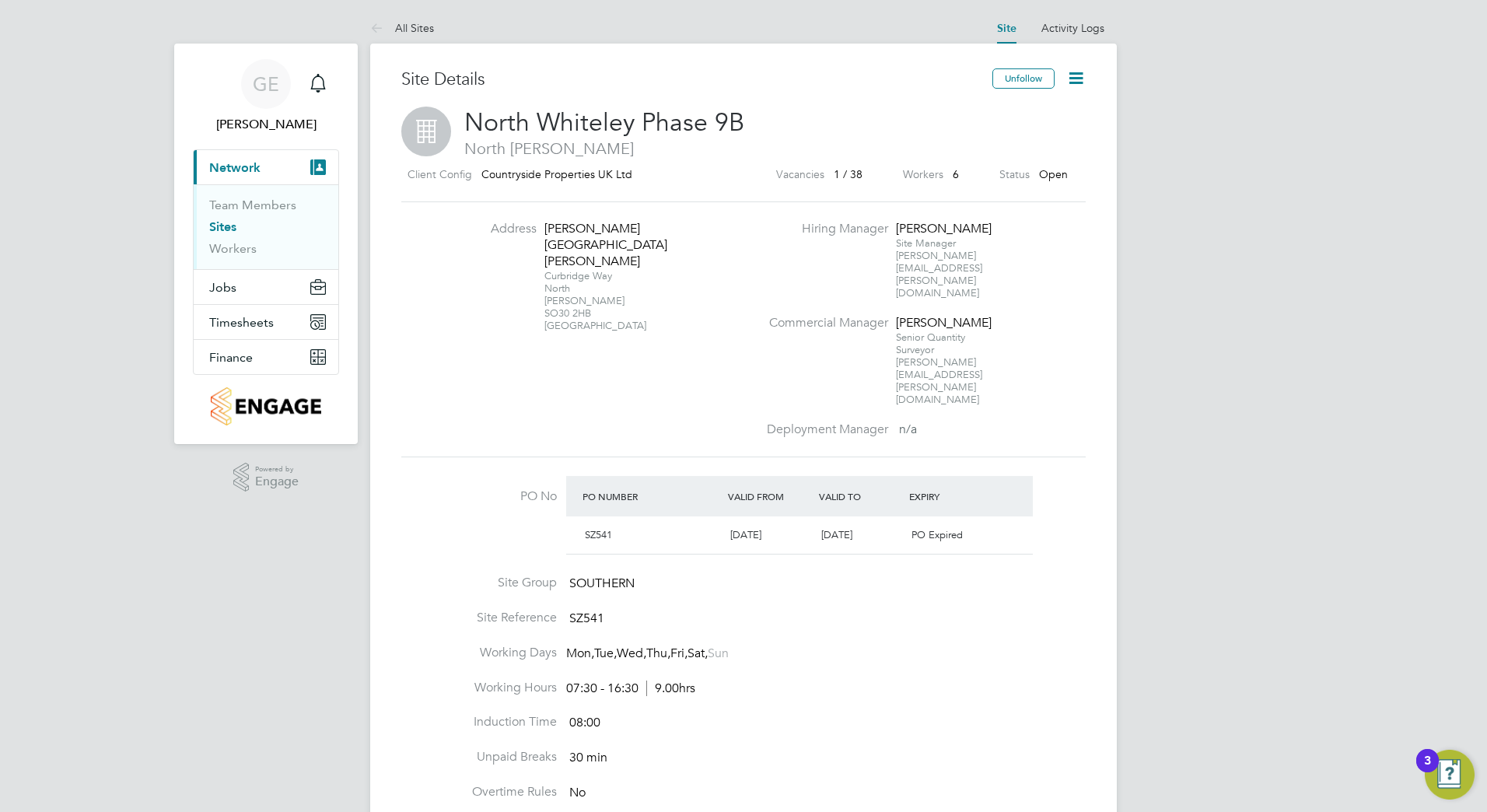
click at [1072, 81] on icon at bounding box center [1076, 78] width 20 height 20
click at [1025, 139] on li "Edit Site e" at bounding box center [1039, 137] width 88 height 22
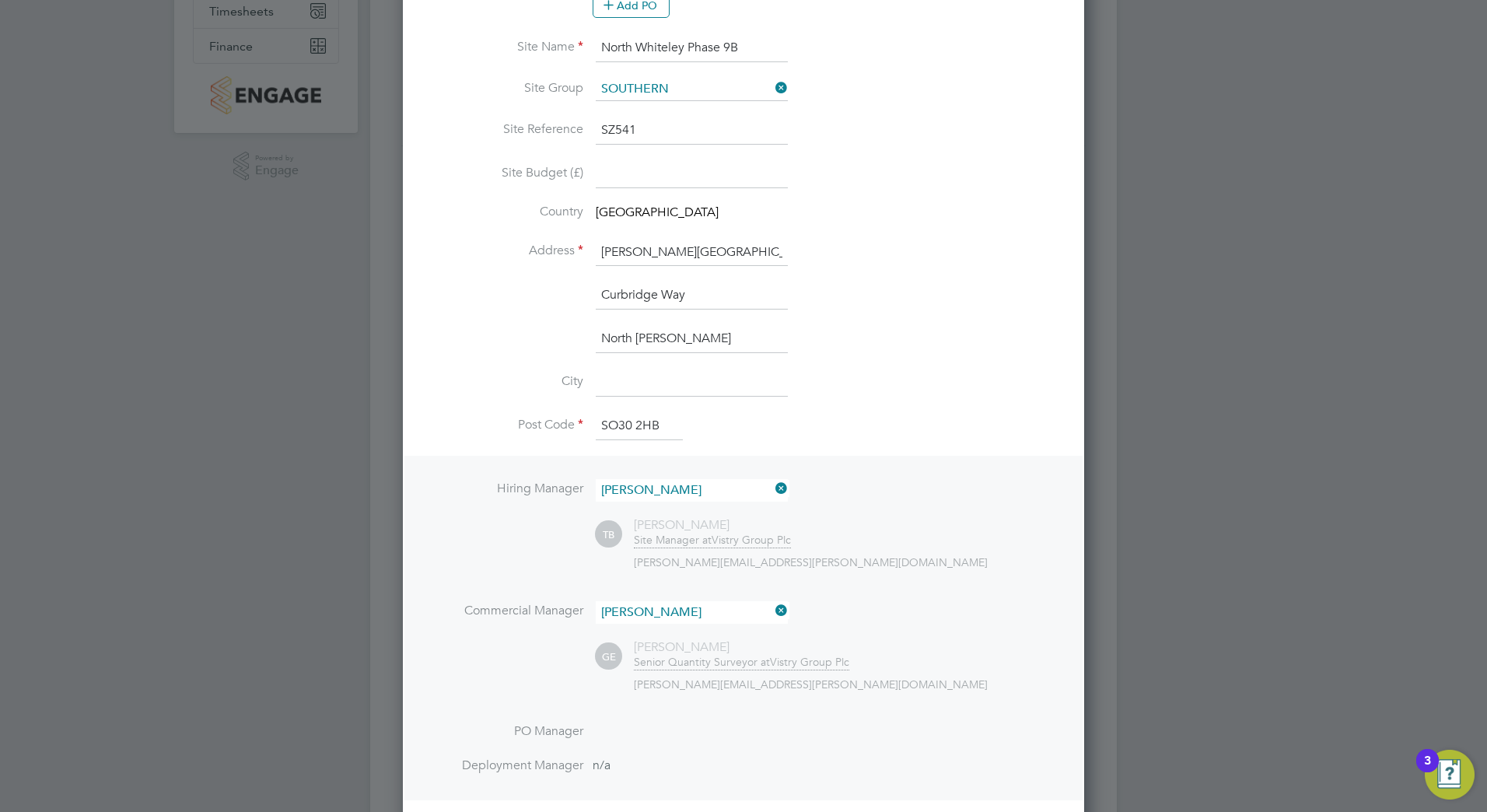
scroll to position [544, 0]
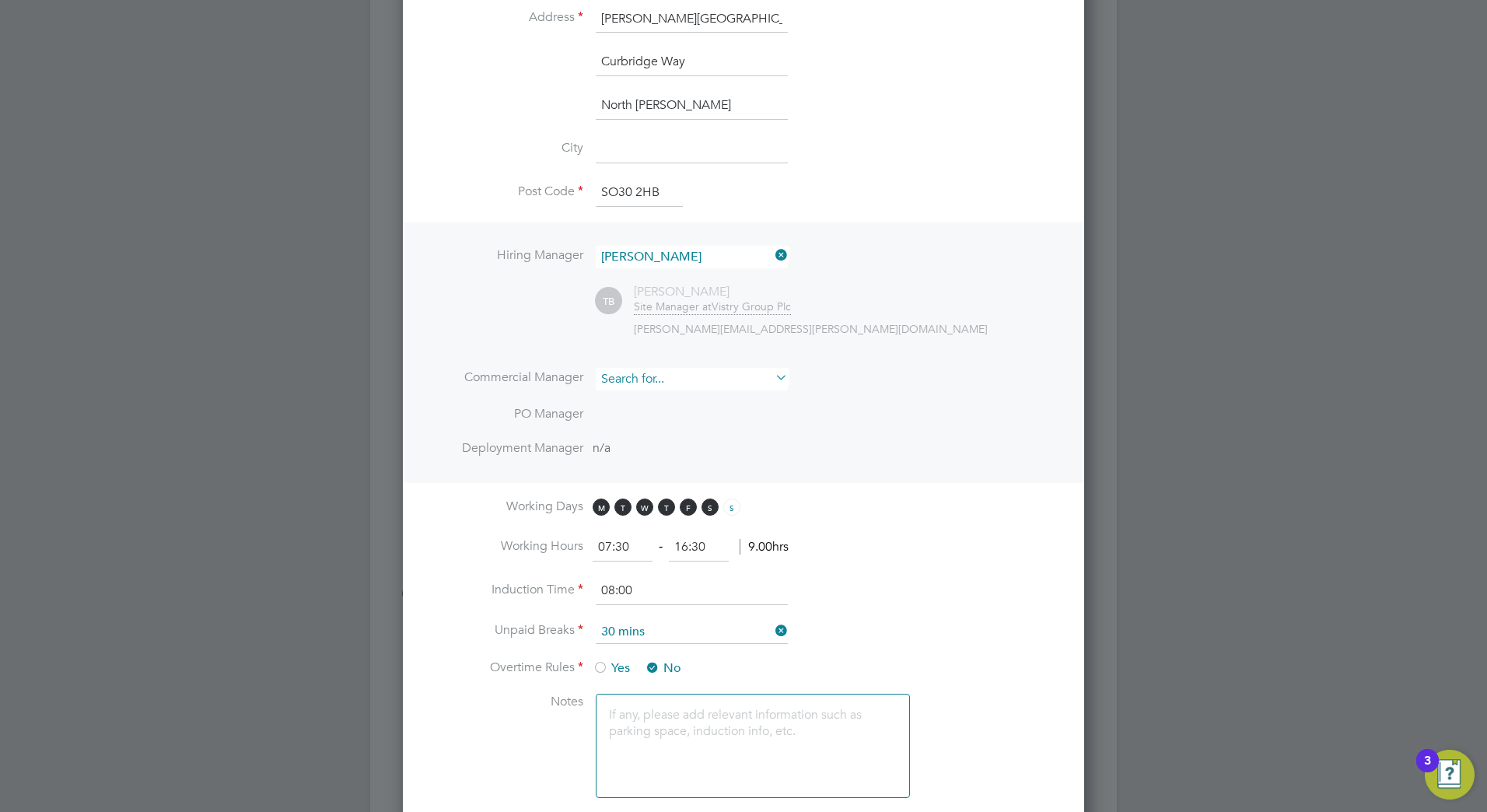
click at [701, 379] on input at bounding box center [691, 379] width 192 height 23
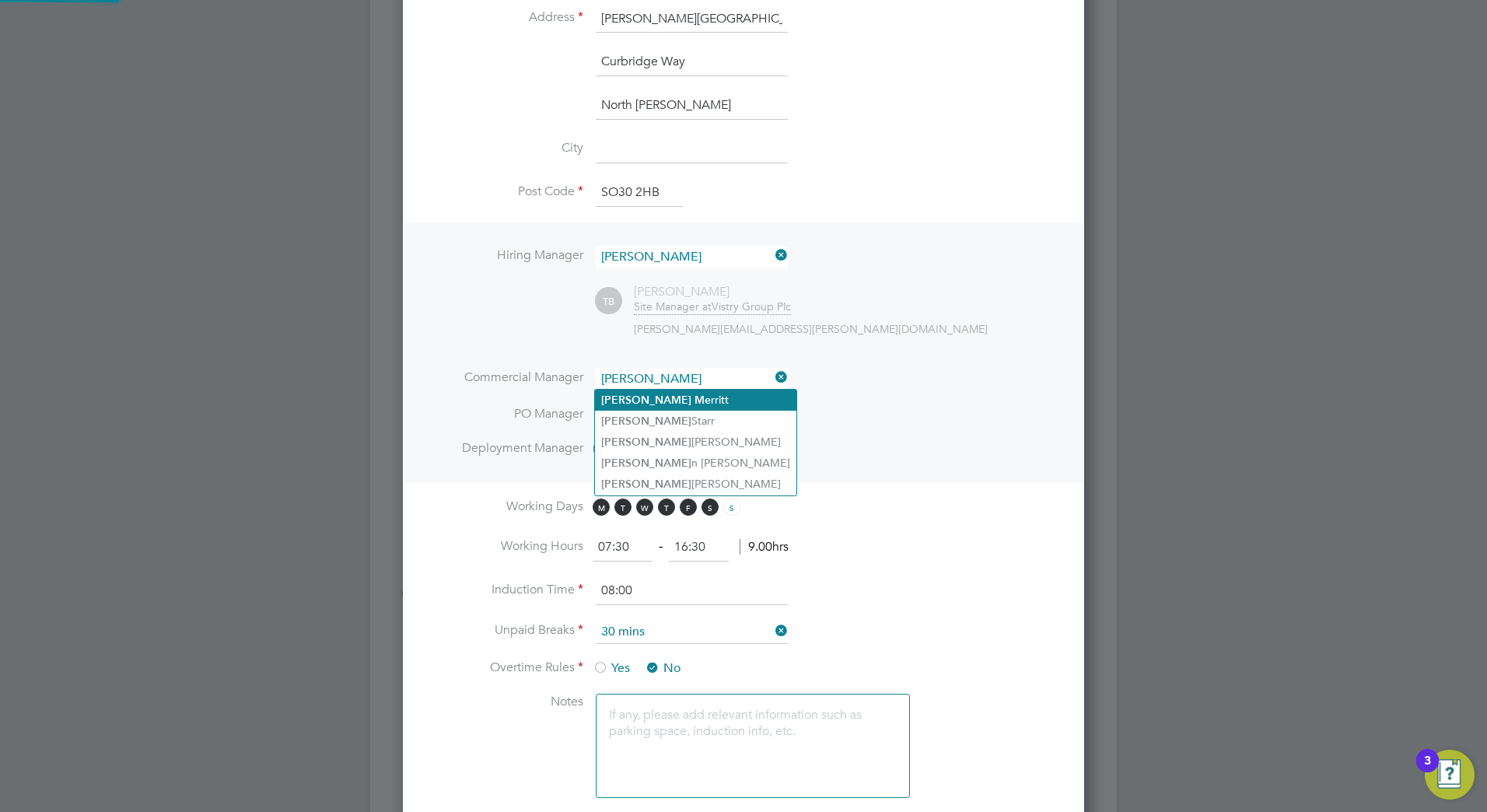
click at [675, 401] on li "Steve Me rritt" at bounding box center [696, 399] width 202 height 21
type input "Steve Merritt"
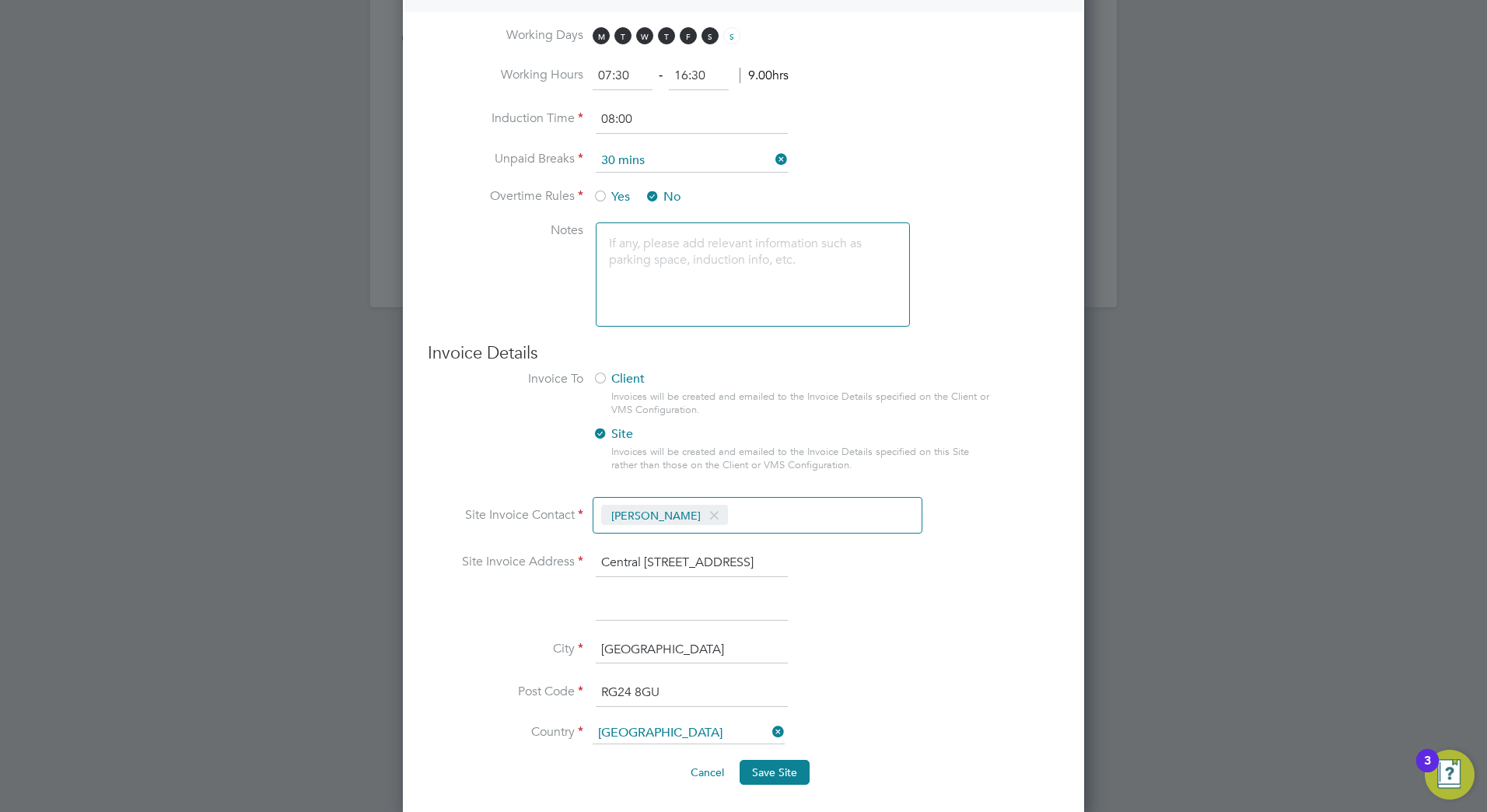
scroll to position [1103, 0]
click at [703, 516] on span at bounding box center [714, 512] width 23 height 30
click at [695, 516] on input at bounding box center [685, 514] width 185 height 28
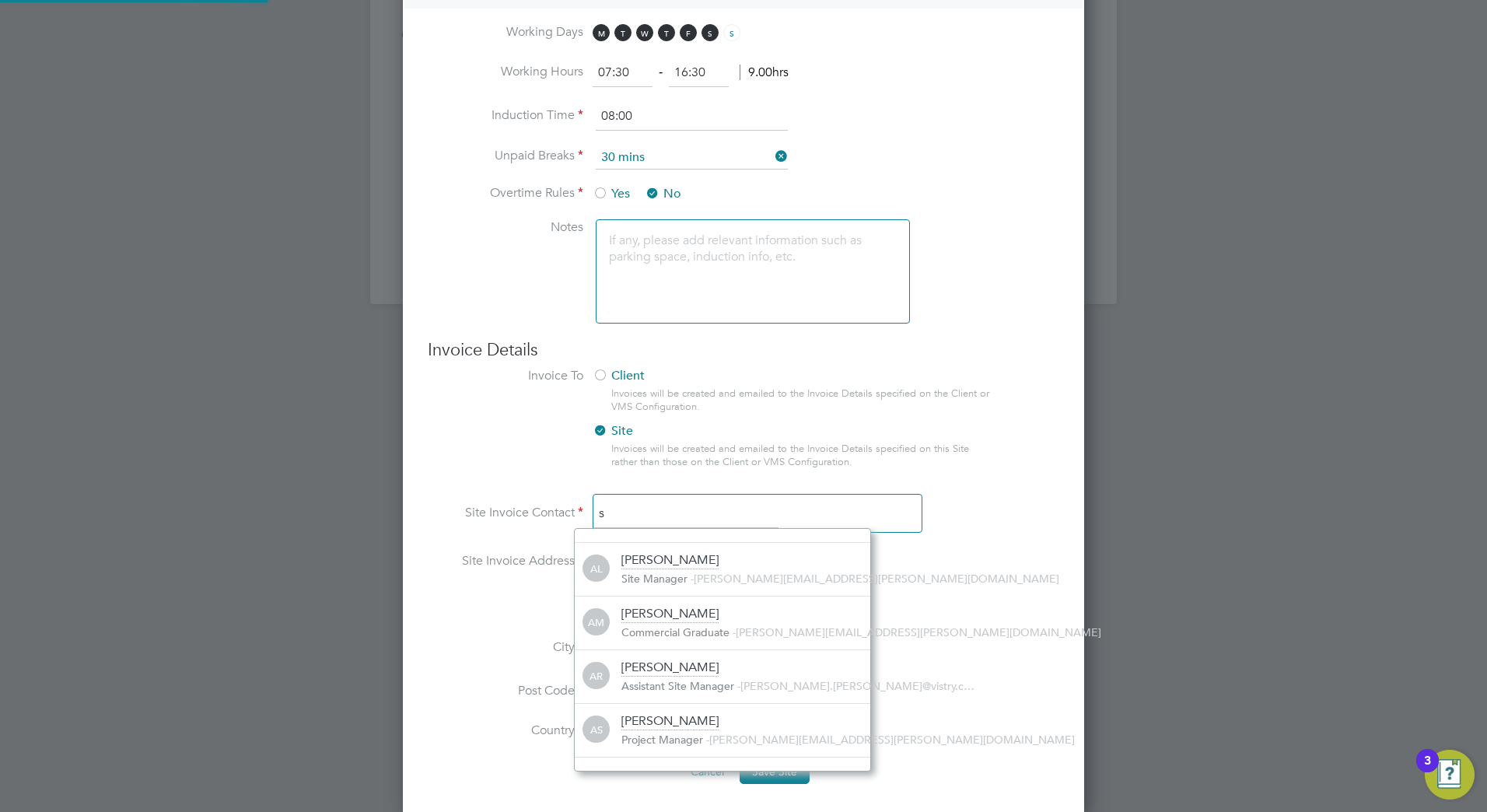
scroll to position [0, 0]
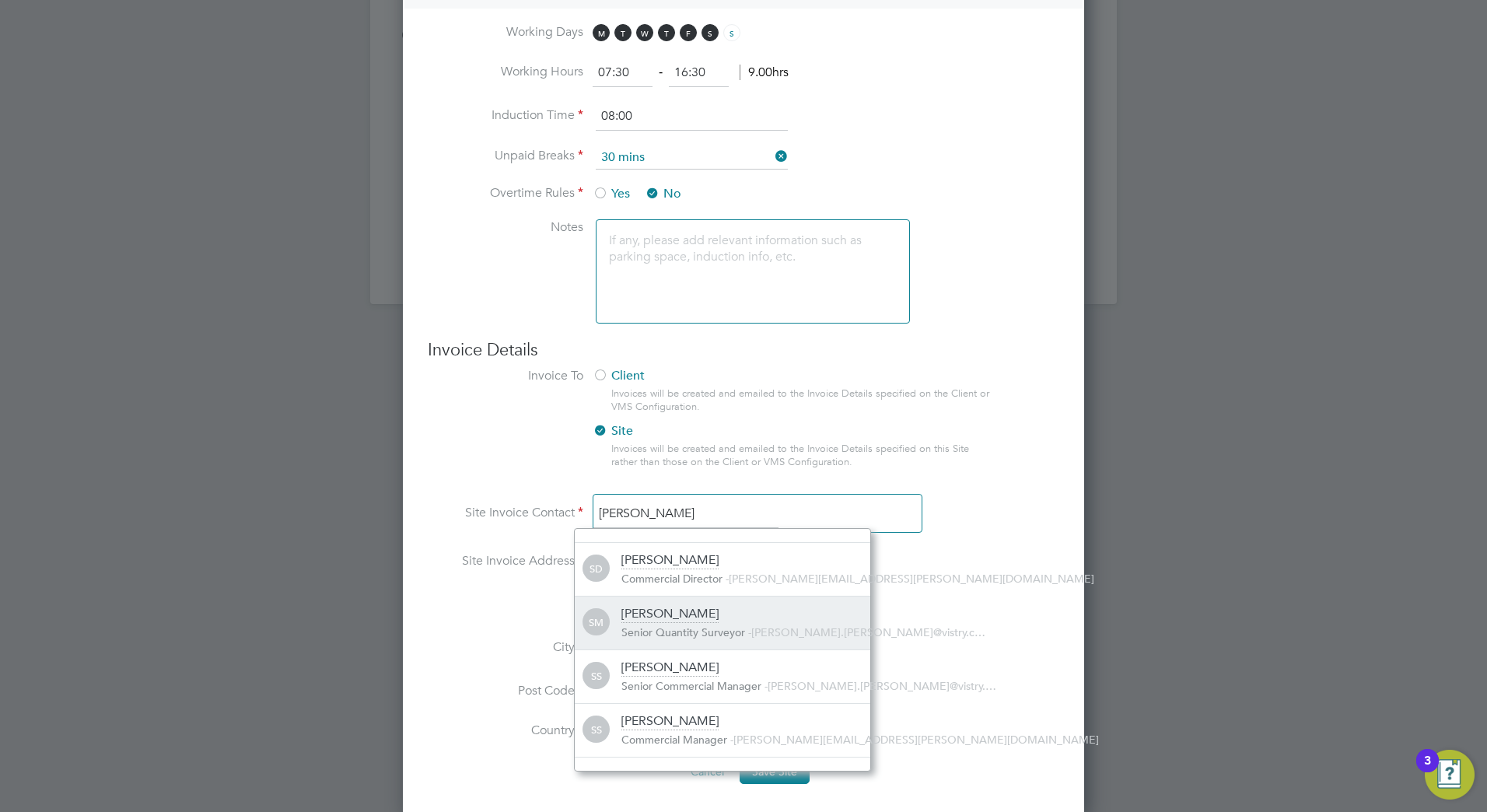
type input "[PERSON_NAME]"
click at [678, 618] on div "Steve Merritt" at bounding box center [671, 614] width 97 height 17
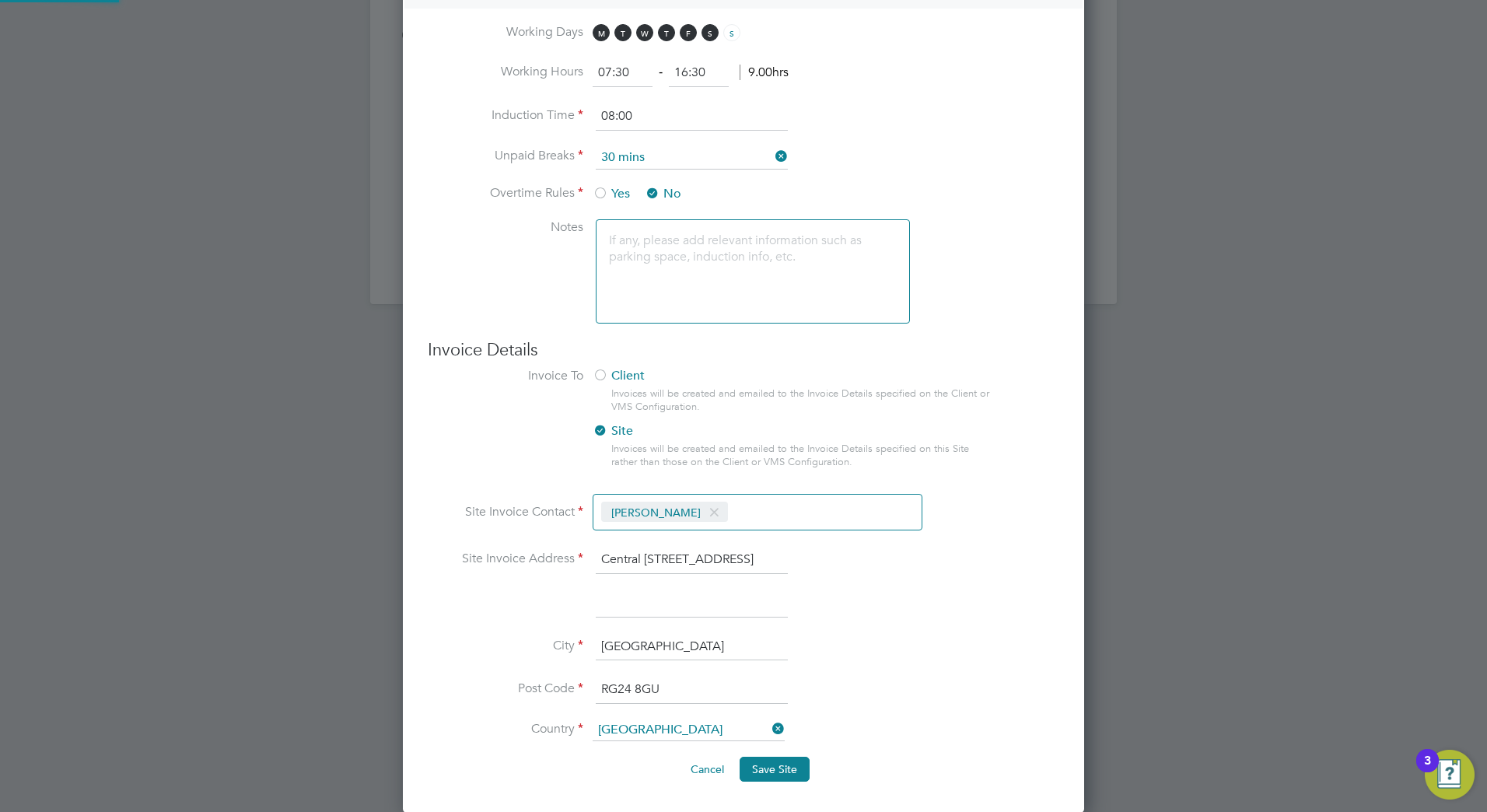
click at [798, 508] on div "Steve Merritt" at bounding box center [758, 512] width 330 height 37
click at [739, 505] on div "Steve Merritt" at bounding box center [758, 512] width 330 height 37
click at [722, 510] on div "Steve Merritt" at bounding box center [758, 512] width 330 height 37
click at [780, 770] on span "Save Site" at bounding box center [775, 770] width 45 height 14
